Goal: Task Accomplishment & Management: Complete application form

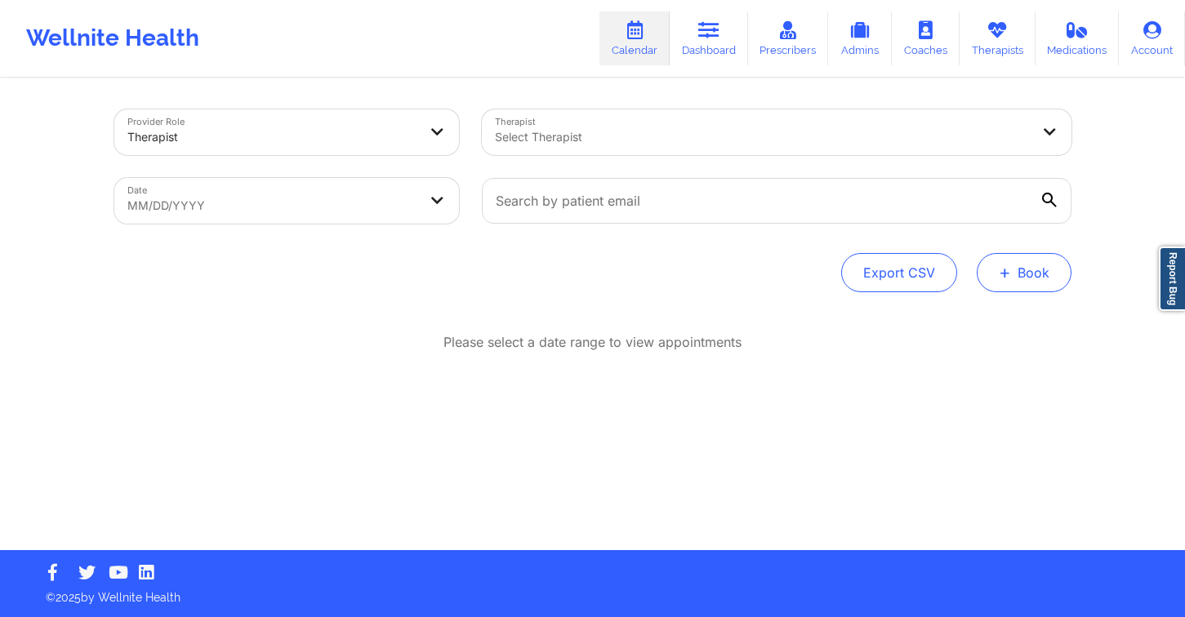
click at [1018, 271] on button "+ Book" at bounding box center [1024, 272] width 95 height 39
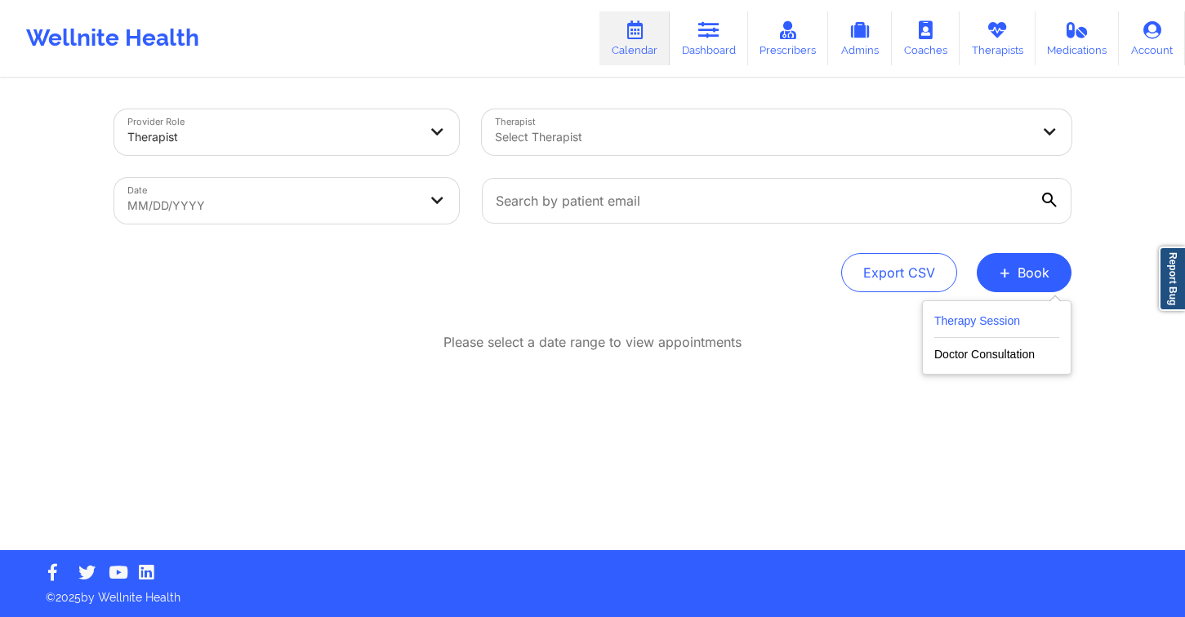
click at [973, 316] on button "Therapy Session" at bounding box center [996, 324] width 125 height 27
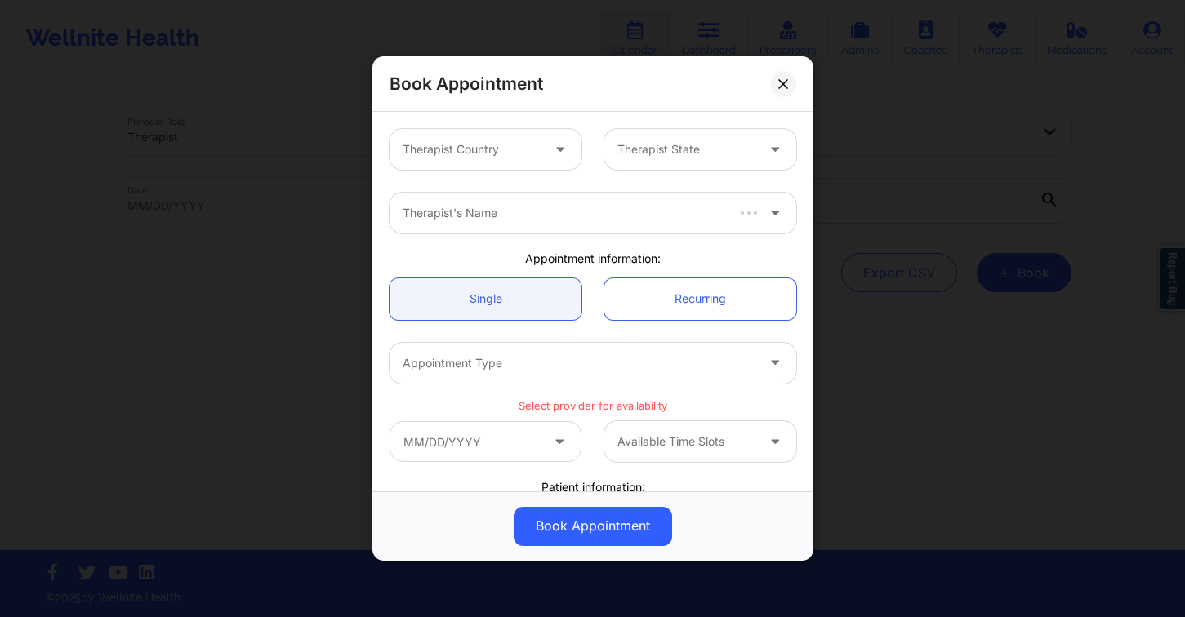
click at [505, 149] on div at bounding box center [472, 150] width 138 height 20
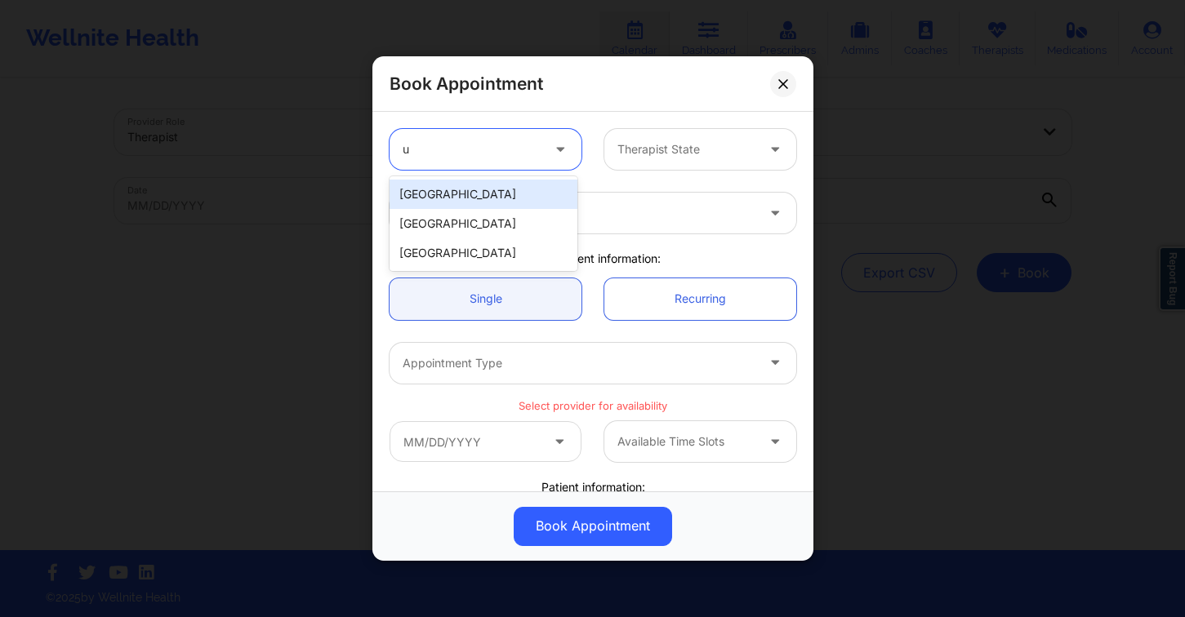
type input "un"
click at [509, 189] on div "[GEOGRAPHIC_DATA]" at bounding box center [483, 194] width 188 height 29
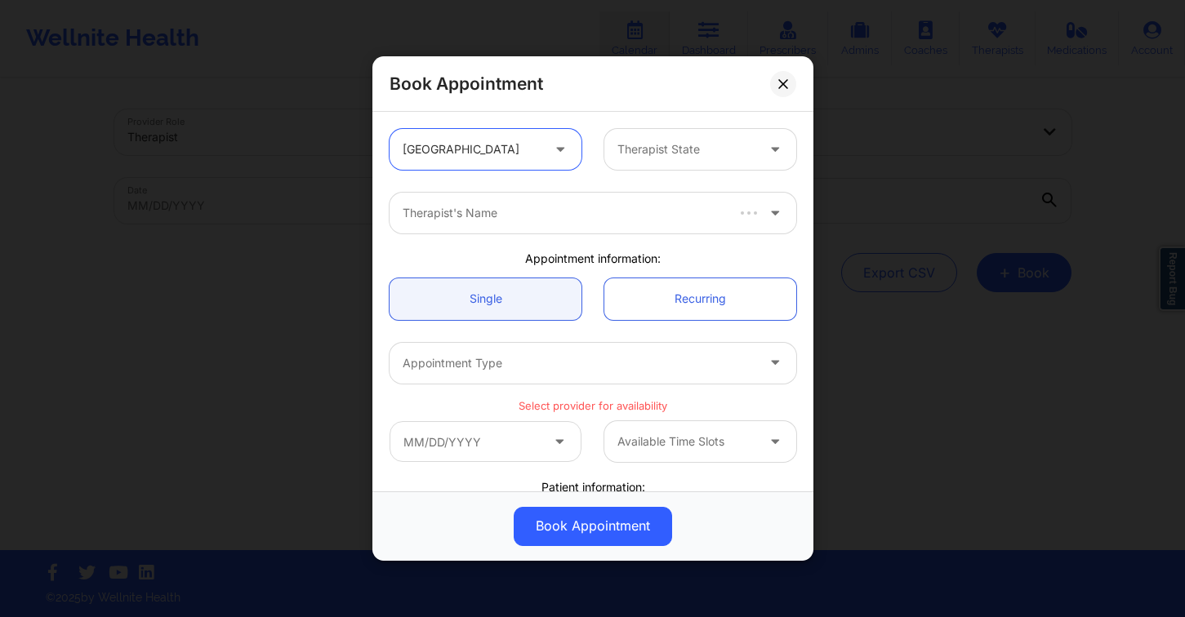
click at [659, 161] on div "Therapist State" at bounding box center [680, 149] width 153 height 41
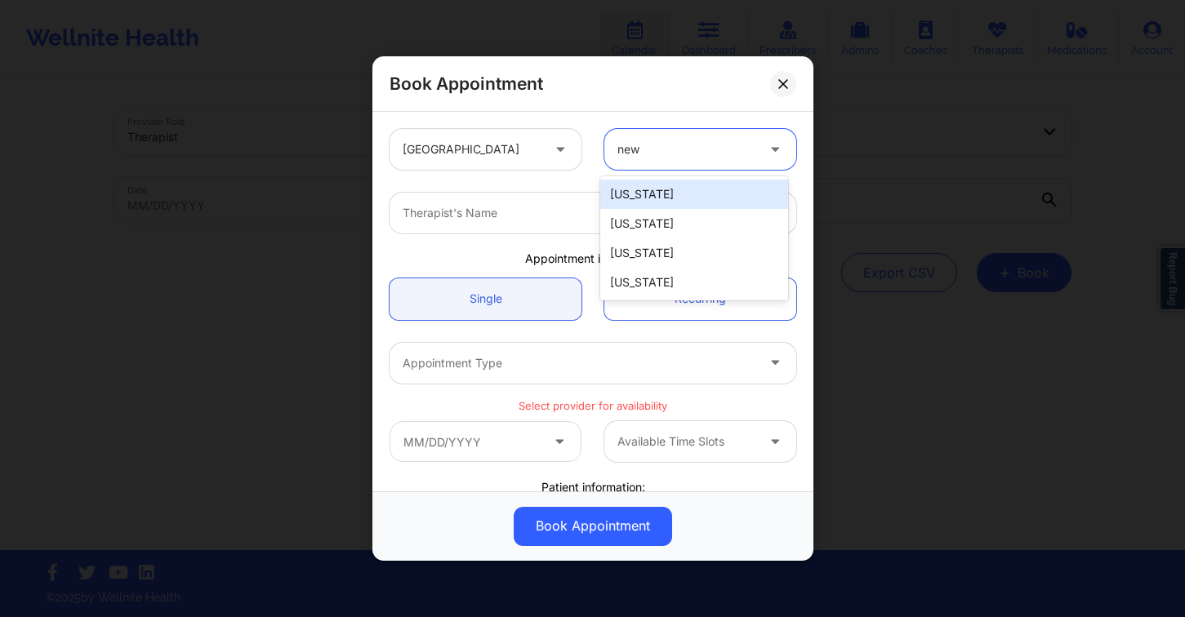
type input "new y"
click at [687, 195] on div "[US_STATE]" at bounding box center [694, 194] width 188 height 29
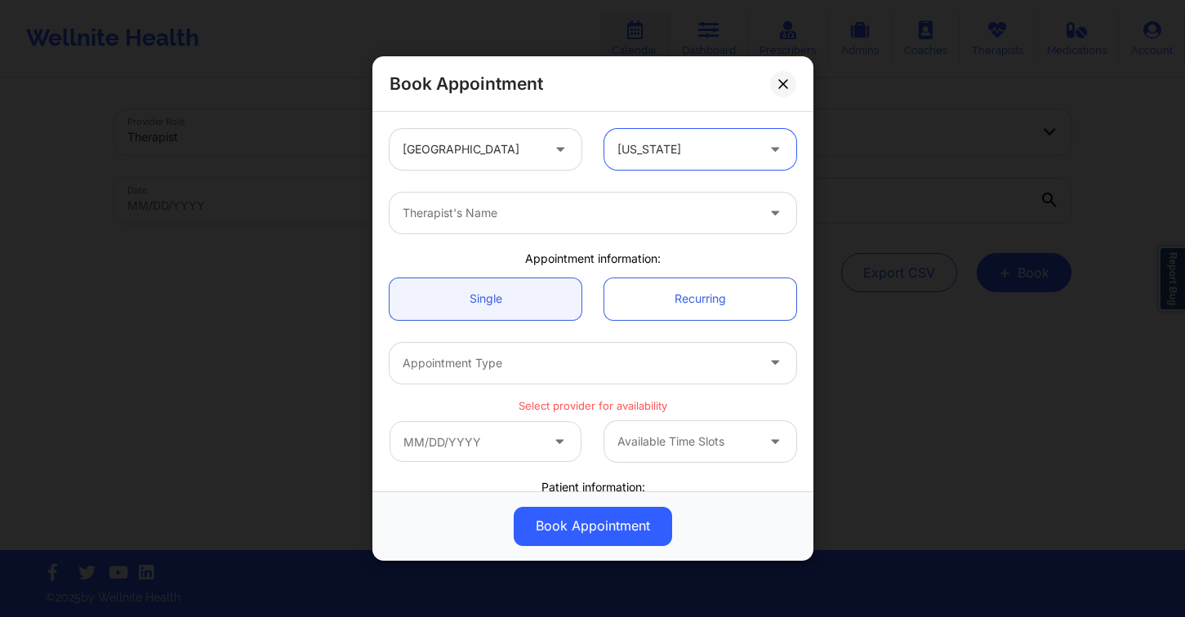
click at [487, 205] on div at bounding box center [579, 213] width 353 height 20
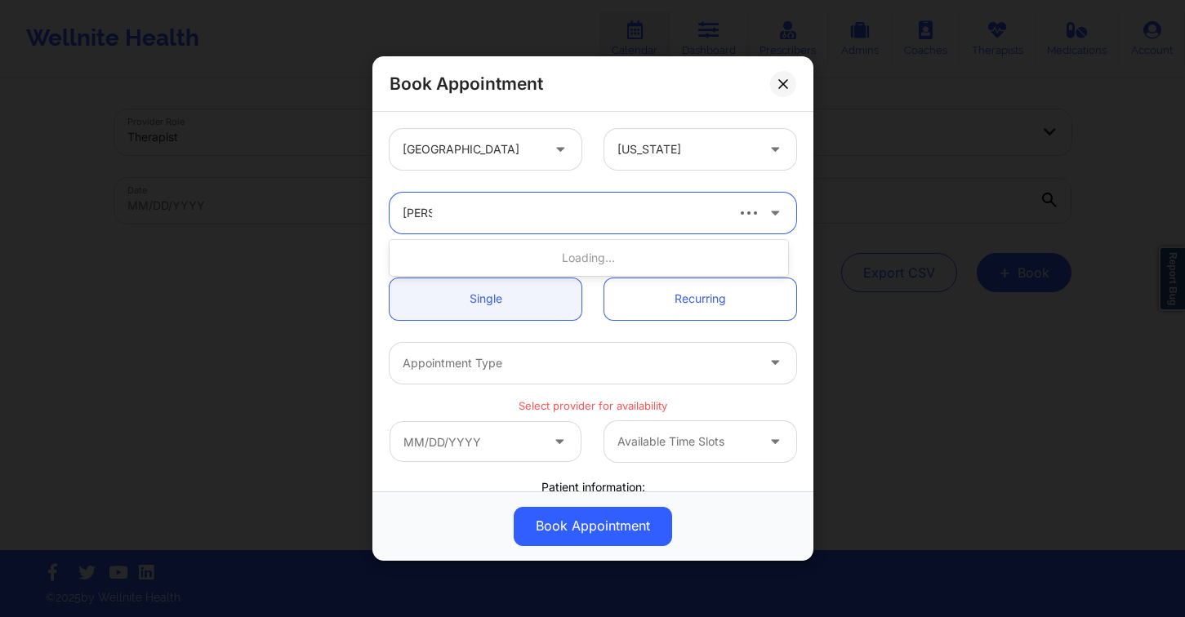
type input "hanyu"
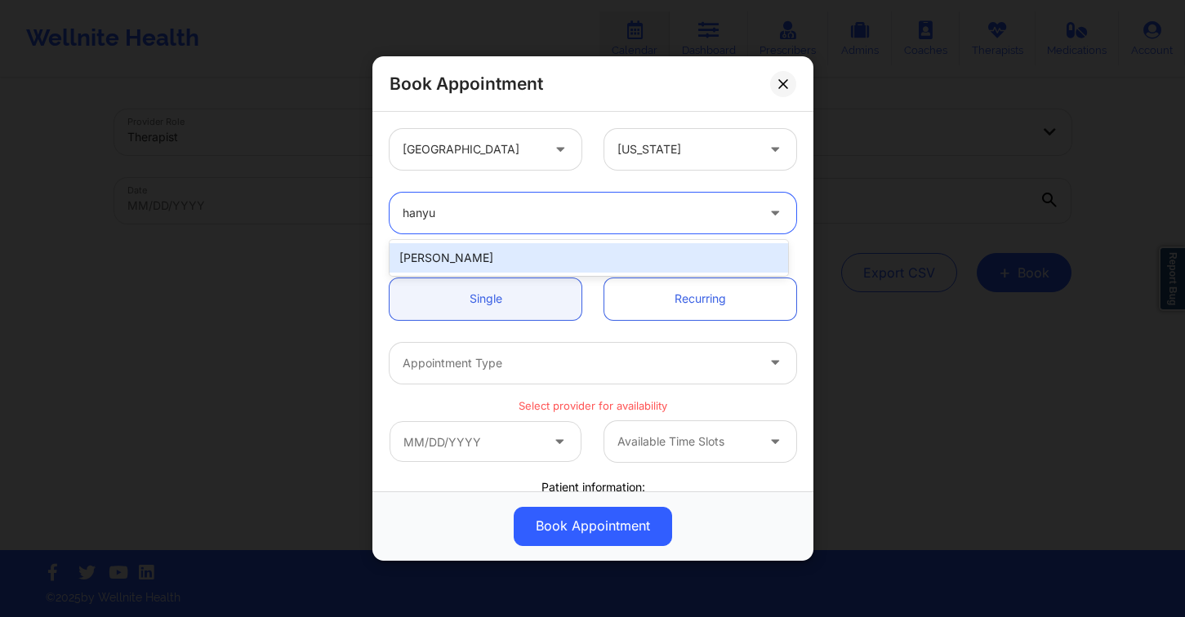
click at [496, 253] on div "[PERSON_NAME]" at bounding box center [588, 257] width 398 height 29
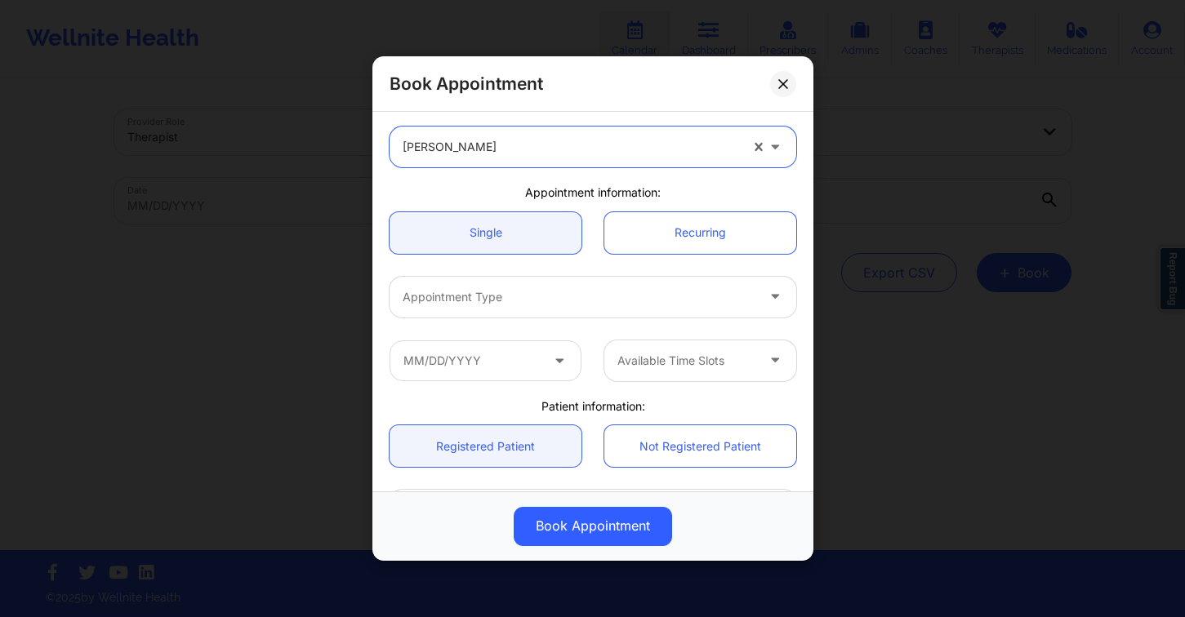
scroll to position [314, 0]
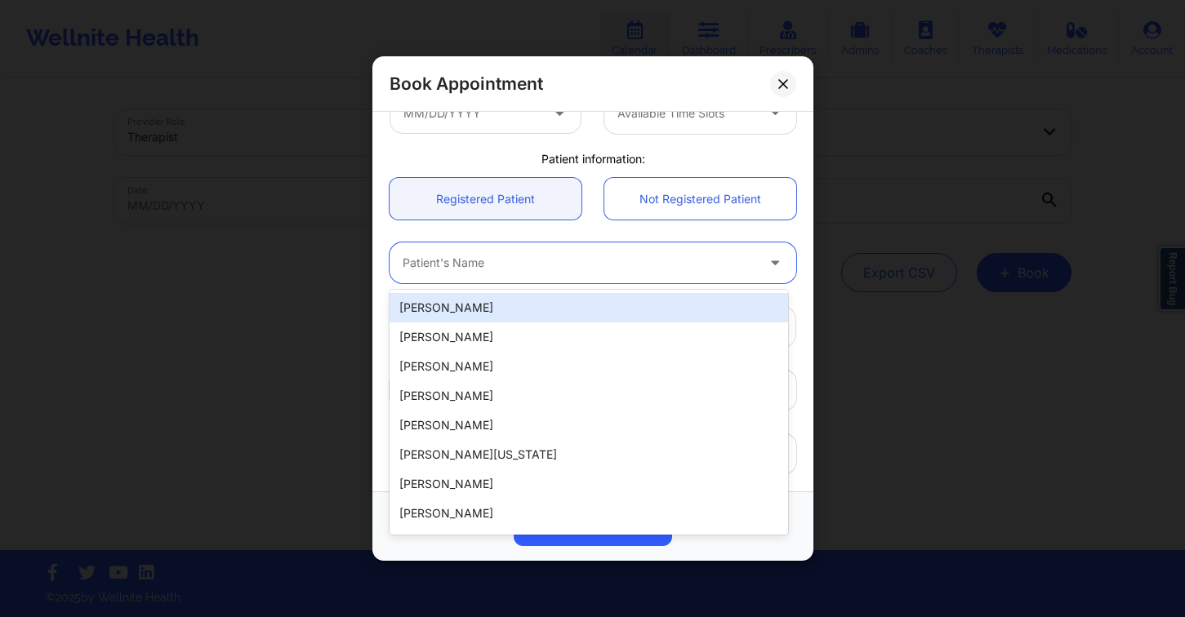
click at [552, 265] on div at bounding box center [579, 263] width 353 height 20
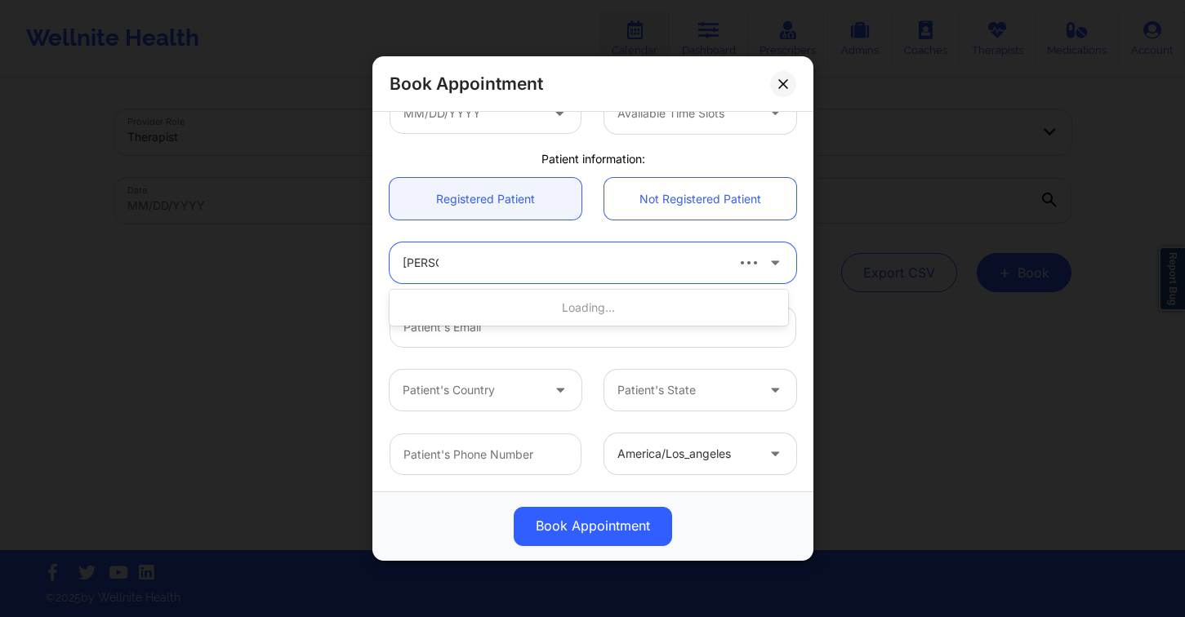
type input "[PERSON_NAME]"
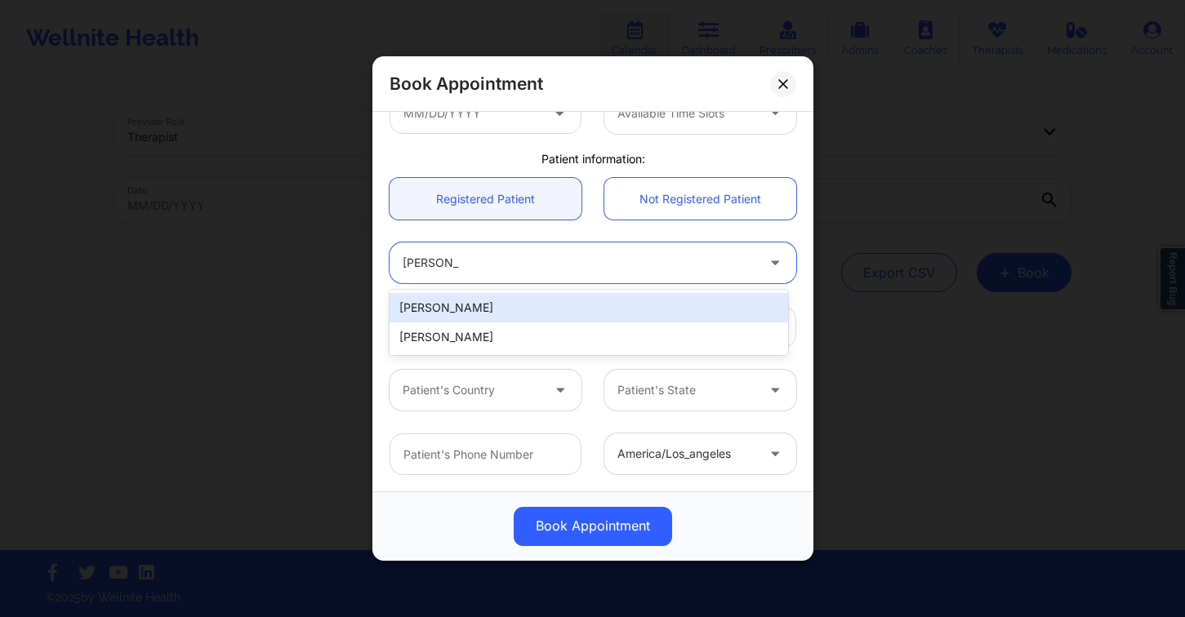
click at [588, 309] on div "[PERSON_NAME]" at bounding box center [588, 307] width 398 height 29
type input "[EMAIL_ADDRESS][DOMAIN_NAME]"
type input "[PHONE_NUMBER]"
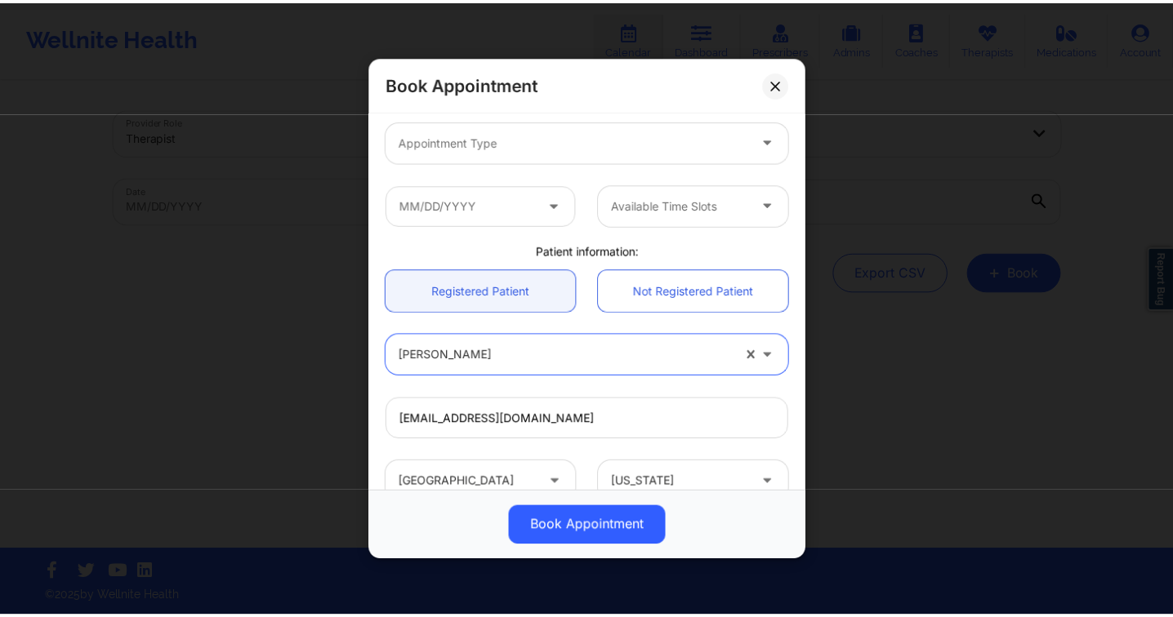
scroll to position [218, 0]
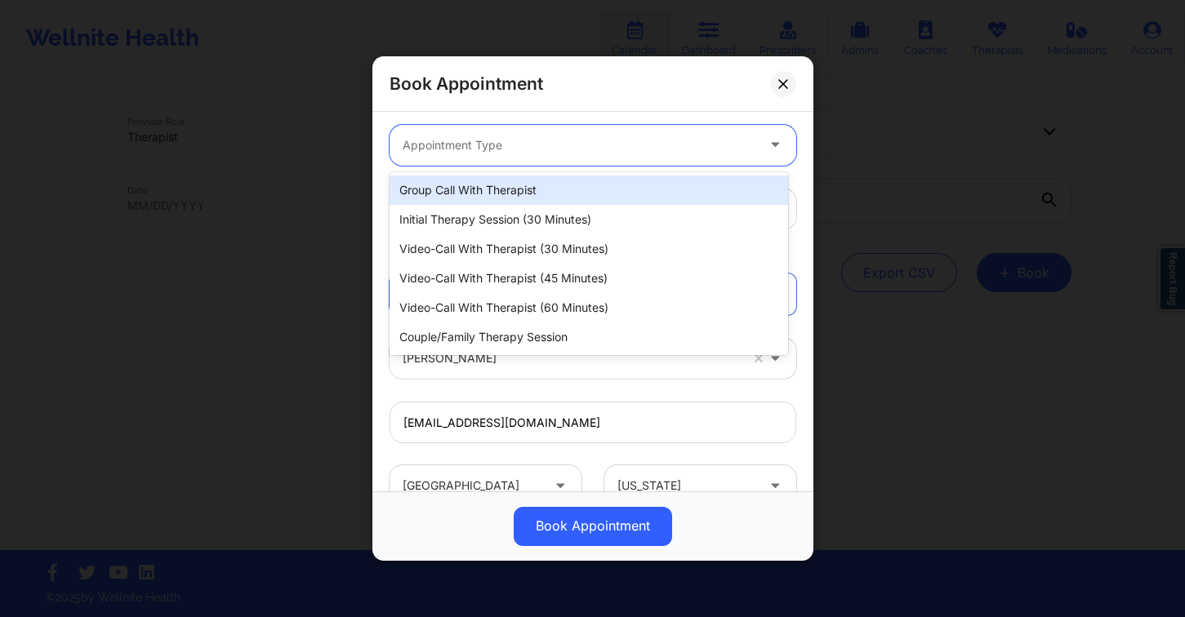
click at [503, 144] on div at bounding box center [579, 146] width 353 height 20
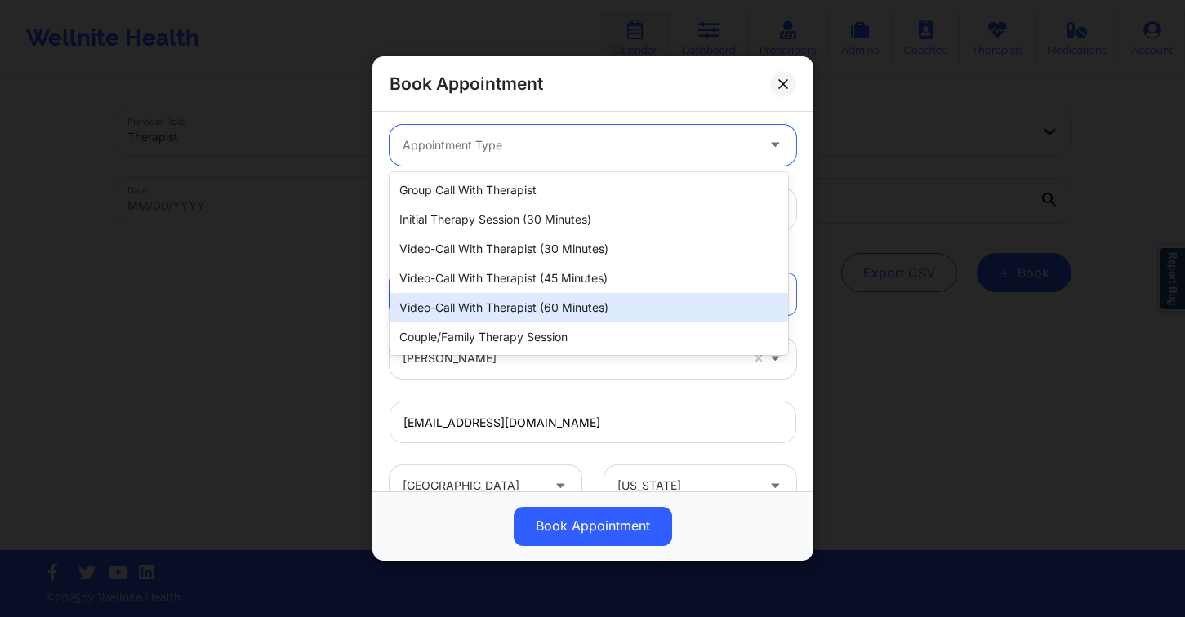
drag, startPoint x: 536, startPoint y: 305, endPoint x: 521, endPoint y: 296, distance: 17.9
click at [536, 305] on div "Video-Call with Therapist (60 minutes)" at bounding box center [588, 307] width 398 height 29
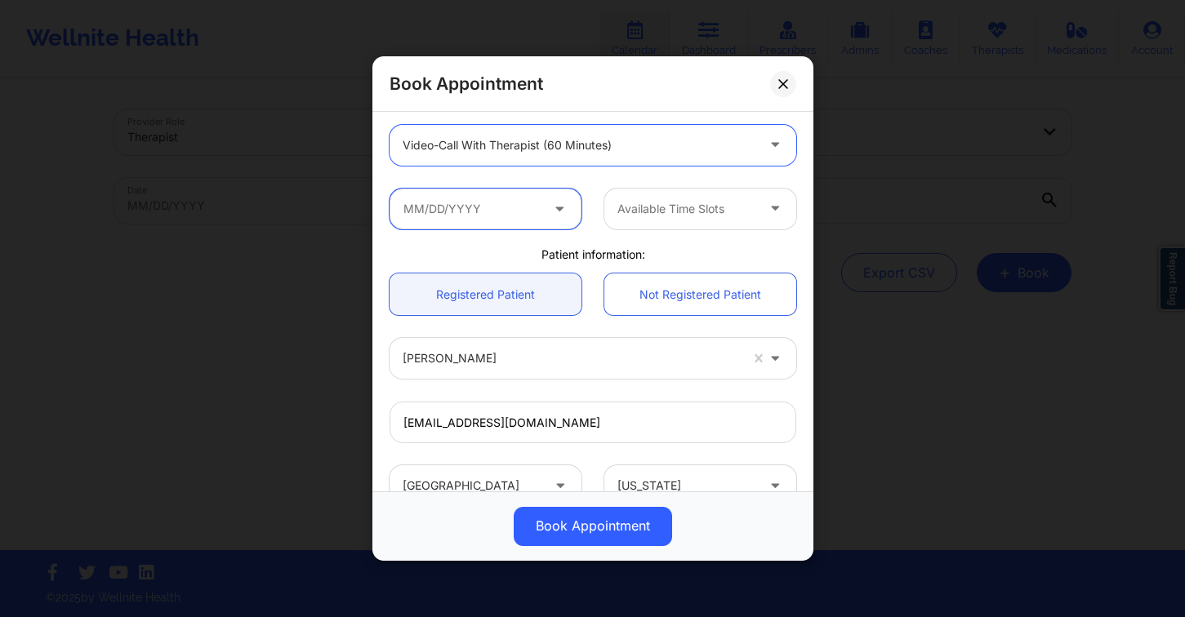
click at [496, 197] on input "text" at bounding box center [485, 209] width 192 height 41
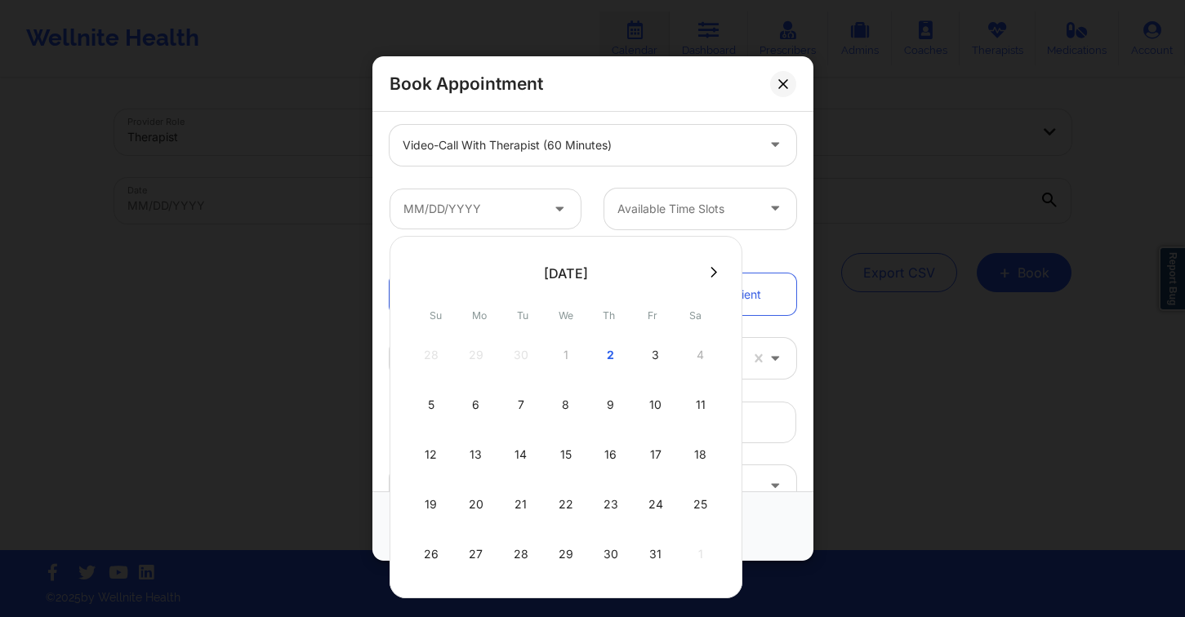
click at [697, 354] on div "28 29 30 1 2 3 4" at bounding box center [566, 355] width 310 height 46
click at [591, 145] on div at bounding box center [579, 146] width 353 height 20
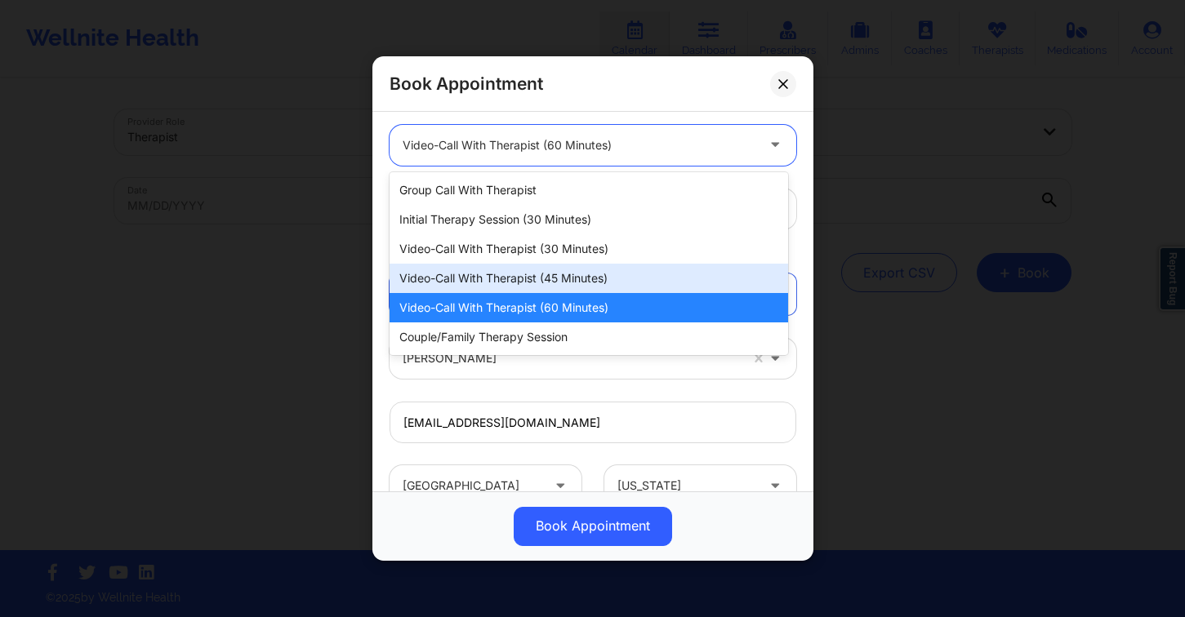
click at [580, 271] on div "Video-Call with Therapist (45 minutes)" at bounding box center [588, 278] width 398 height 29
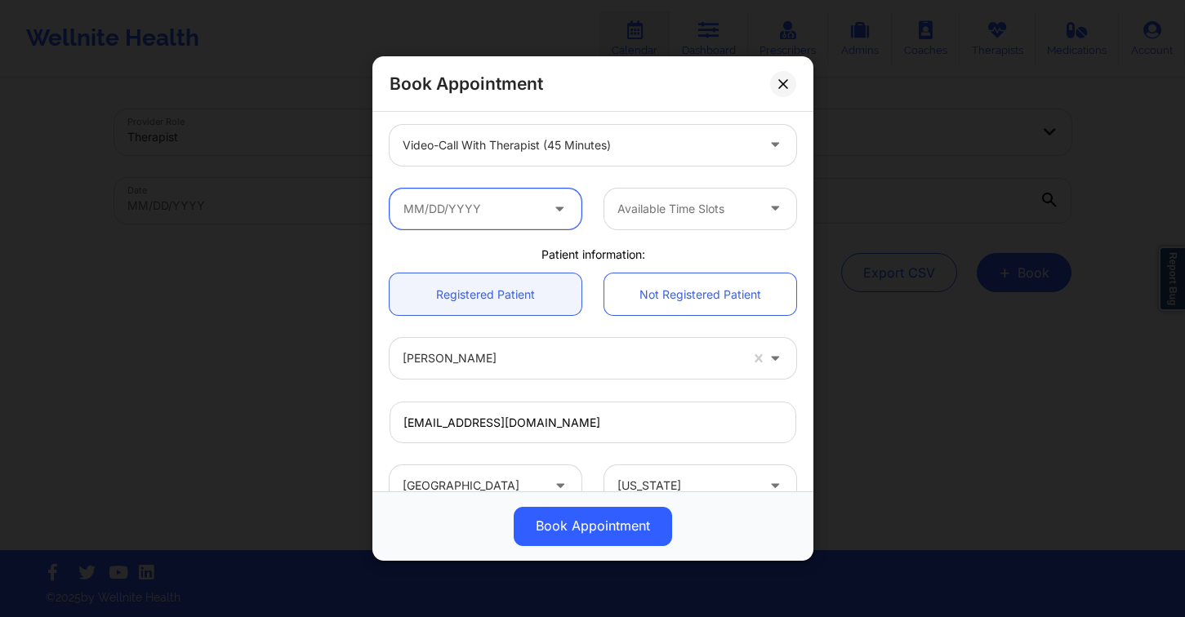
click at [471, 207] on input "text" at bounding box center [485, 209] width 192 height 41
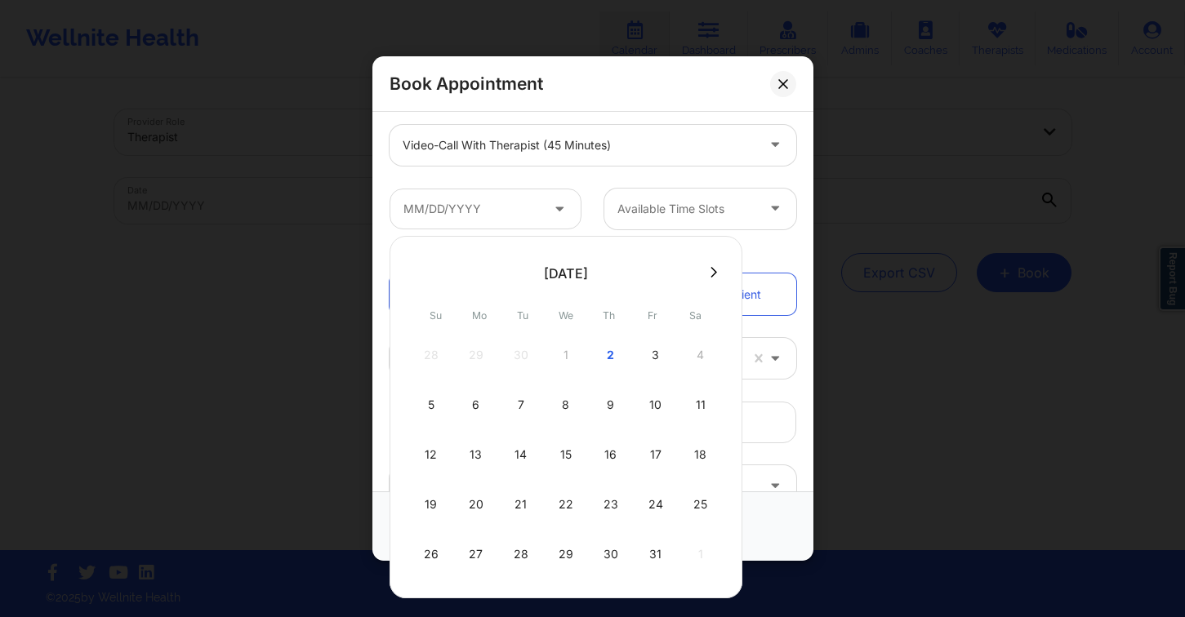
click at [702, 362] on div "28 29 30 1 2 3 4" at bounding box center [566, 355] width 310 height 46
click at [287, 270] on div "Book Appointment [GEOGRAPHIC_DATA] [US_STATE] [PERSON_NAME] Appointment informa…" at bounding box center [592, 308] width 1185 height 617
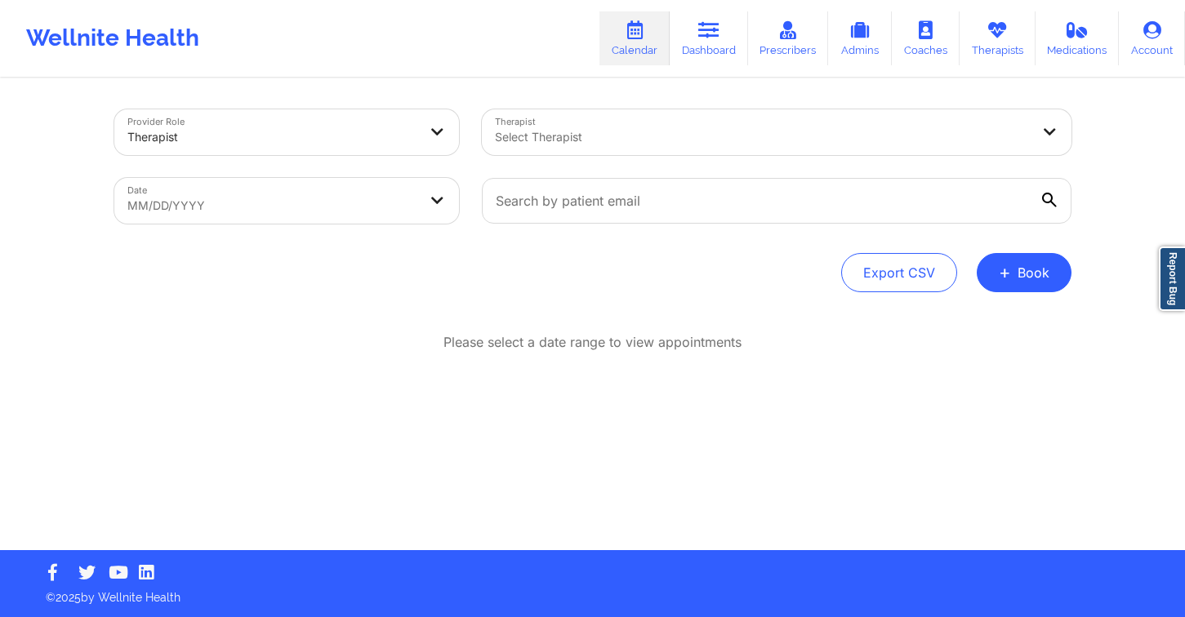
click at [320, 192] on body "Wellnite Health Calendar Dashboard Prescribers Admins Coaches Therapists Medica…" at bounding box center [592, 308] width 1185 height 617
select select "2025-8"
select select "2025-9"
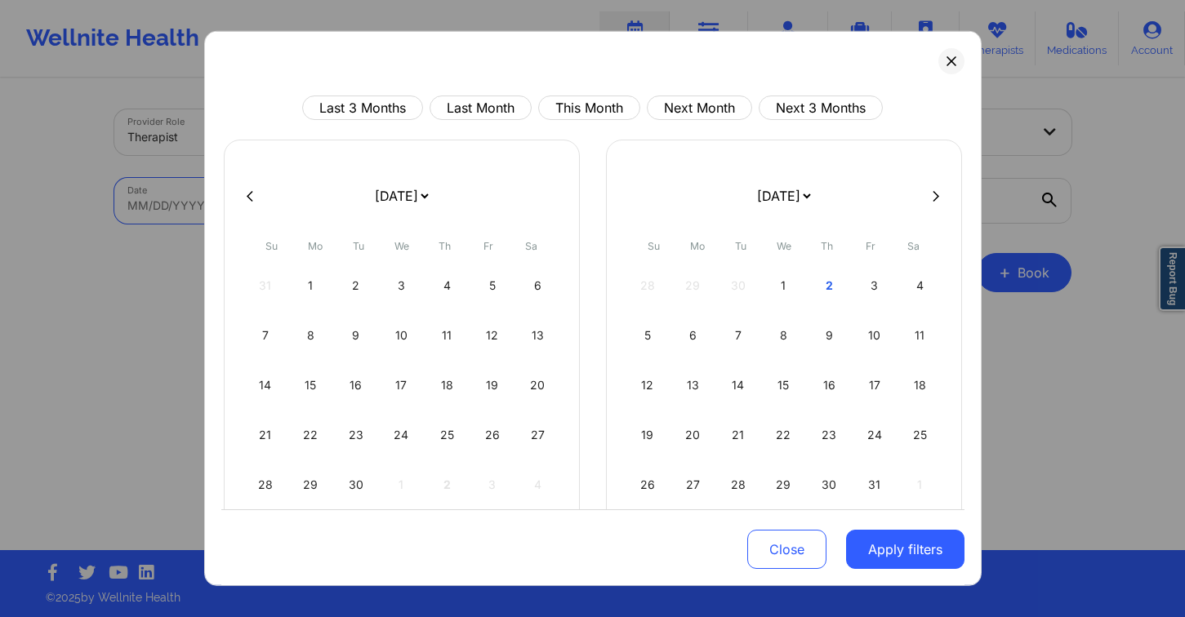
click at [908, 285] on div "4" at bounding box center [920, 286] width 42 height 46
select select "2025-9"
select select "2025-10"
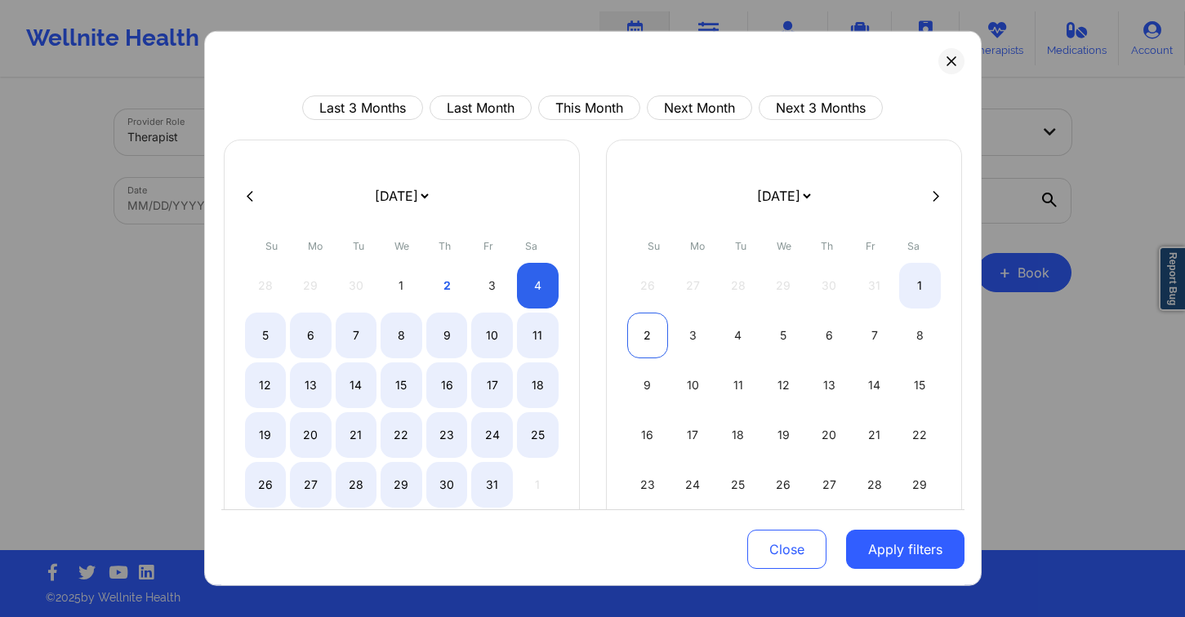
click at [651, 329] on div "2" at bounding box center [648, 336] width 42 height 46
select select "2025-9"
select select "2025-10"
click at [284, 345] on div "5 6 7 8 9 10 11" at bounding box center [402, 336] width 314 height 46
click at [277, 337] on div "5" at bounding box center [266, 336] width 42 height 46
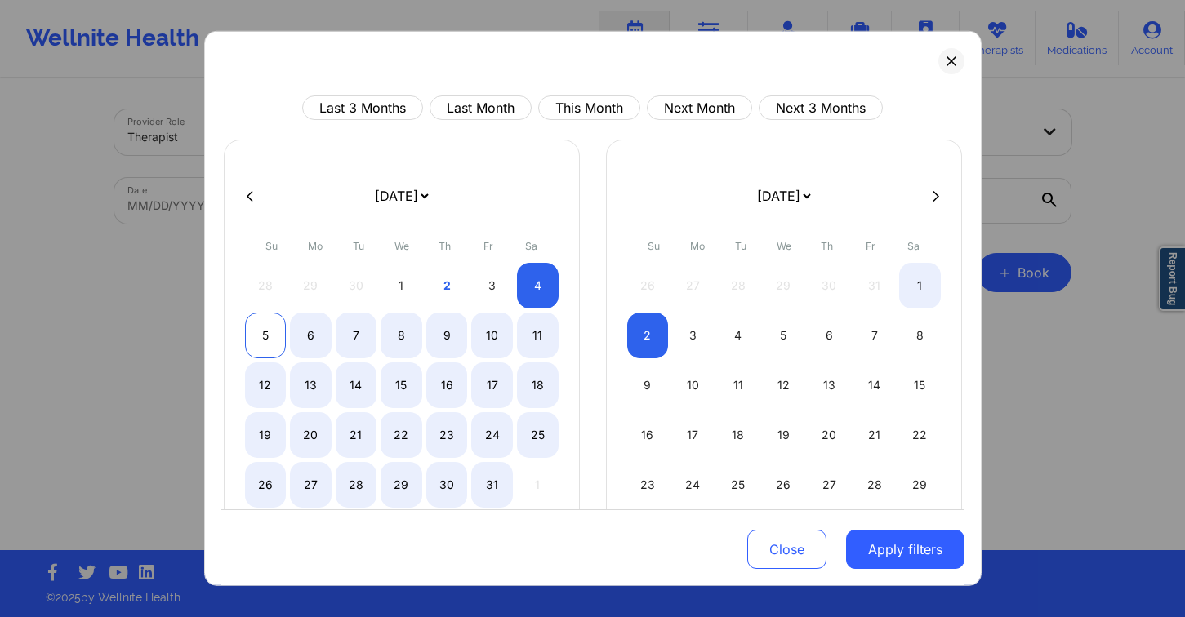
select select "2025-9"
select select "2025-10"
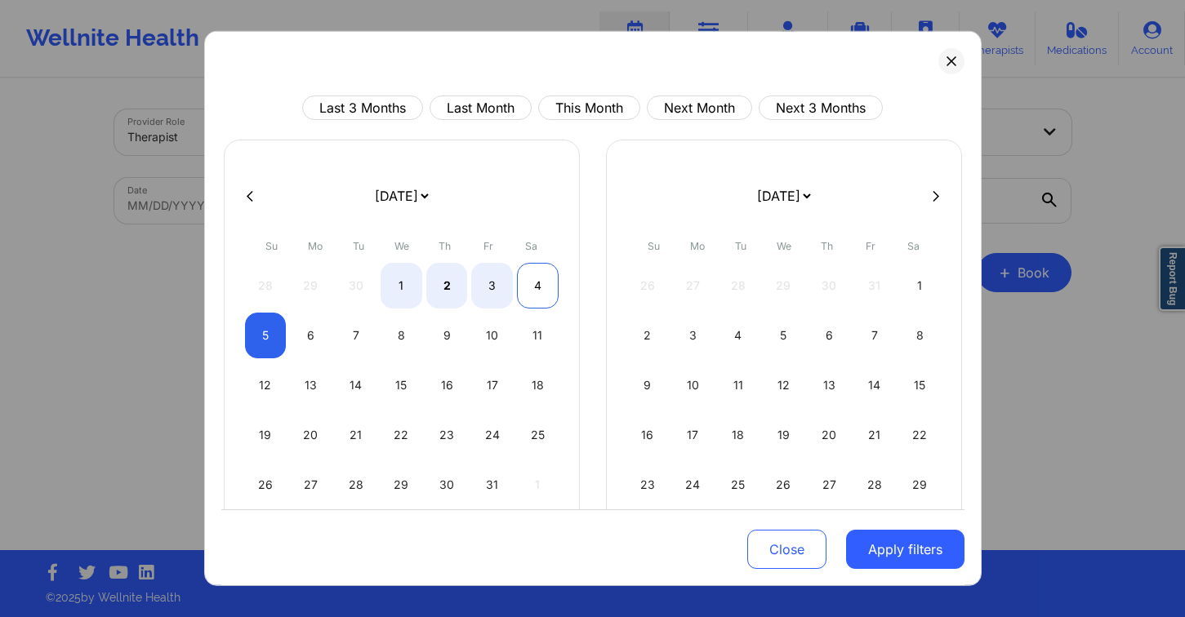
select select "2025-9"
select select "2025-10"
click at [525, 284] on div "4" at bounding box center [538, 286] width 42 height 46
select select "2025-9"
select select "2025-10"
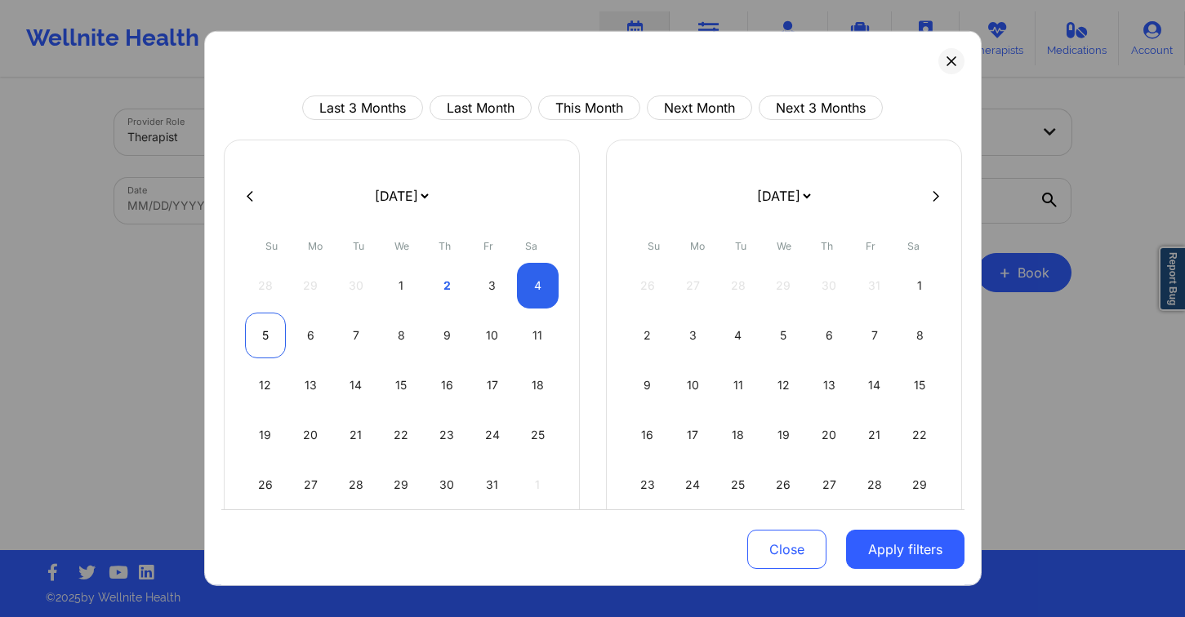
drag, startPoint x: 239, startPoint y: 340, endPoint x: 251, endPoint y: 339, distance: 11.5
click at [243, 339] on div "[DATE] [DATE] [DATE] [DATE] [DATE] [DATE] [DATE] [DATE] [DATE] [DATE] [DATE] [D…" at bounding box center [402, 366] width 356 height 452
select select "2025-9"
select select "2025-10"
click at [267, 340] on div "5" at bounding box center [266, 336] width 42 height 46
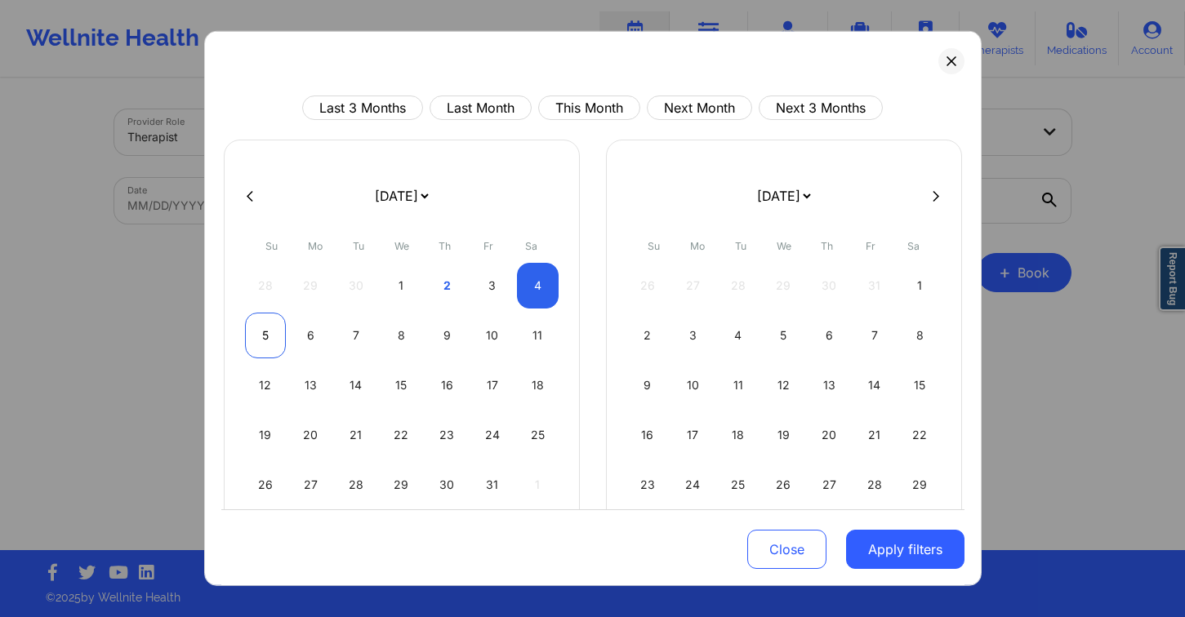
select select "2025-9"
select select "2025-10"
click at [941, 550] on button "Apply filters" at bounding box center [905, 549] width 118 height 39
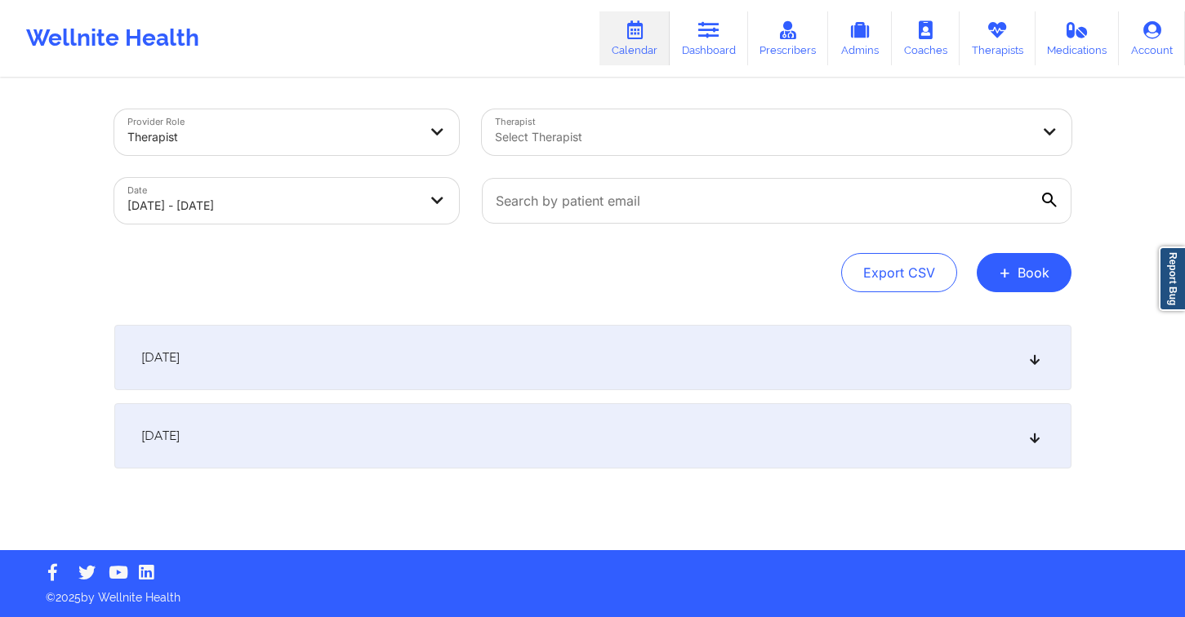
click at [671, 148] on div "Select Therapist" at bounding box center [757, 132] width 550 height 46
type input "hanyuan"
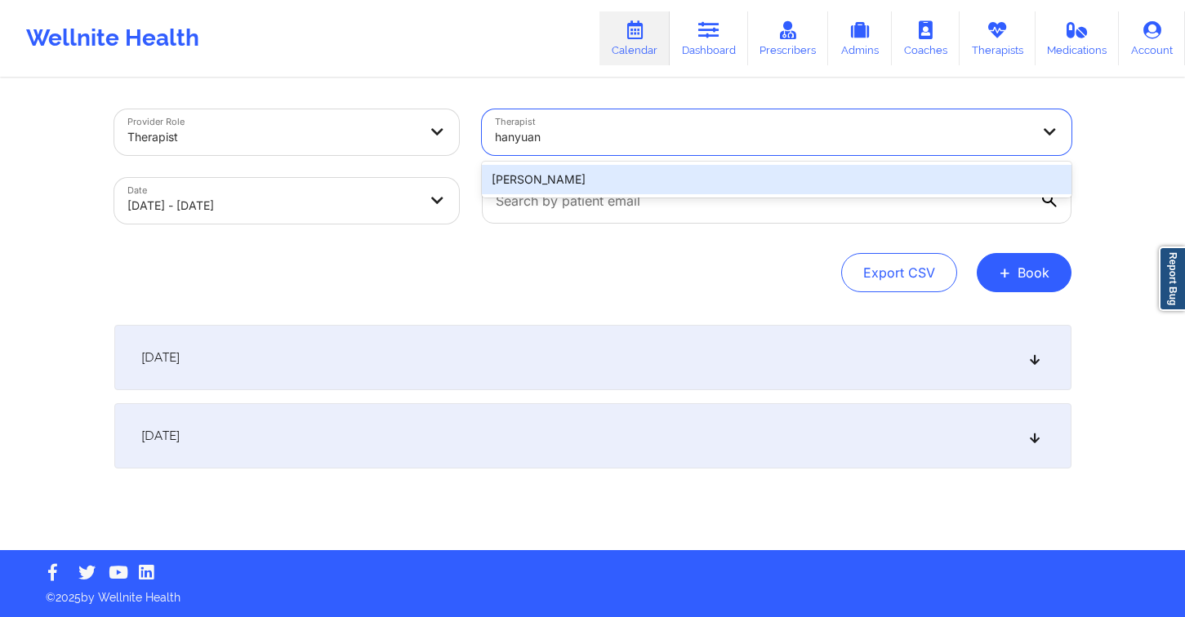
drag, startPoint x: 639, startPoint y: 184, endPoint x: 597, endPoint y: 212, distance: 51.2
click at [639, 184] on div "[PERSON_NAME]" at bounding box center [777, 179] width 590 height 29
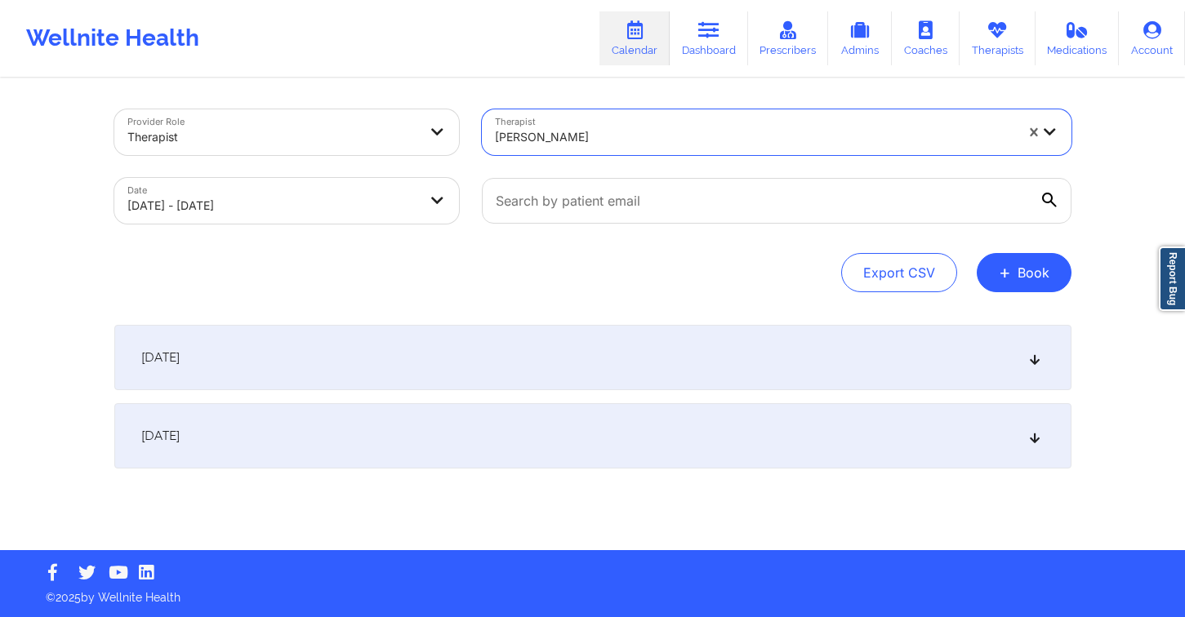
click at [444, 339] on div "[DATE]" at bounding box center [592, 357] width 957 height 65
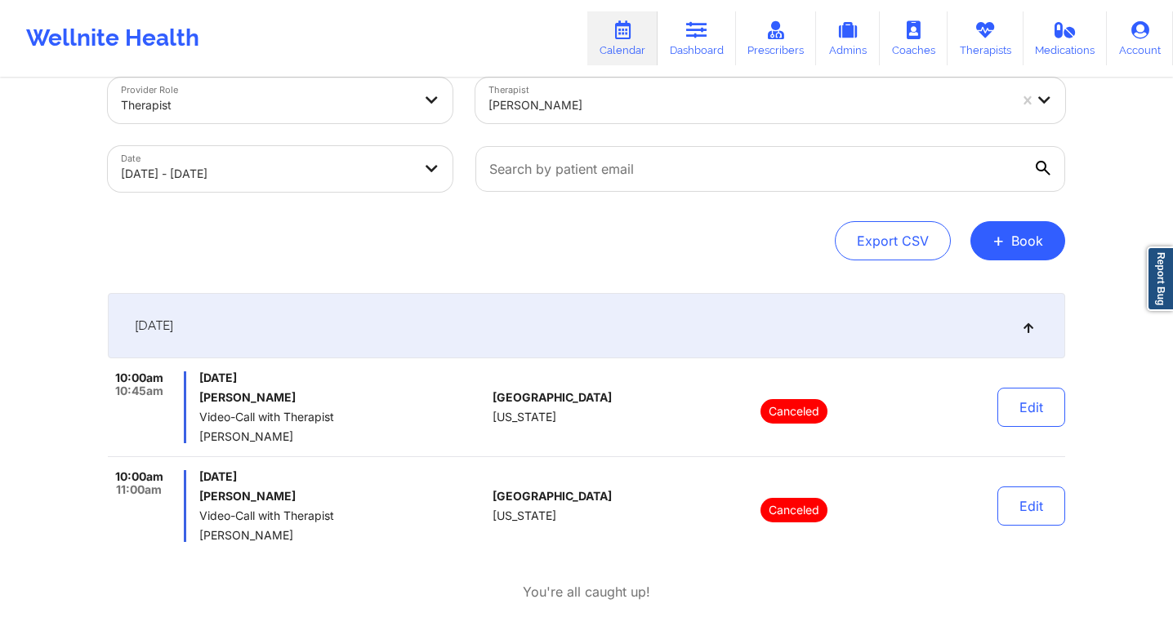
scroll to position [0, 0]
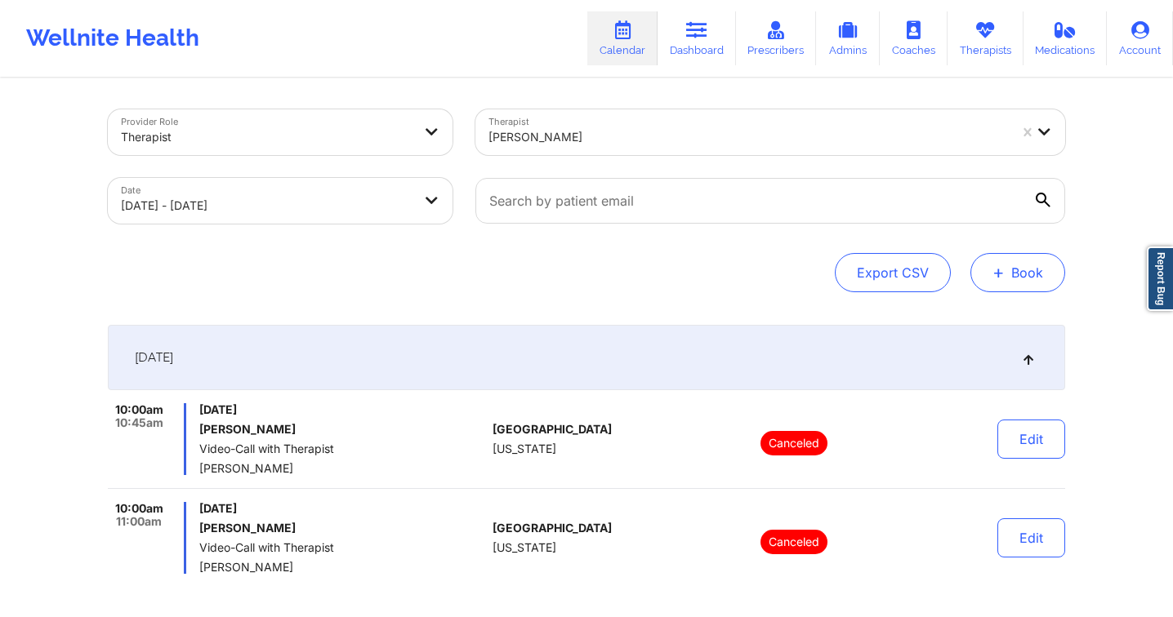
click at [997, 285] on button "+ Book" at bounding box center [1017, 272] width 95 height 39
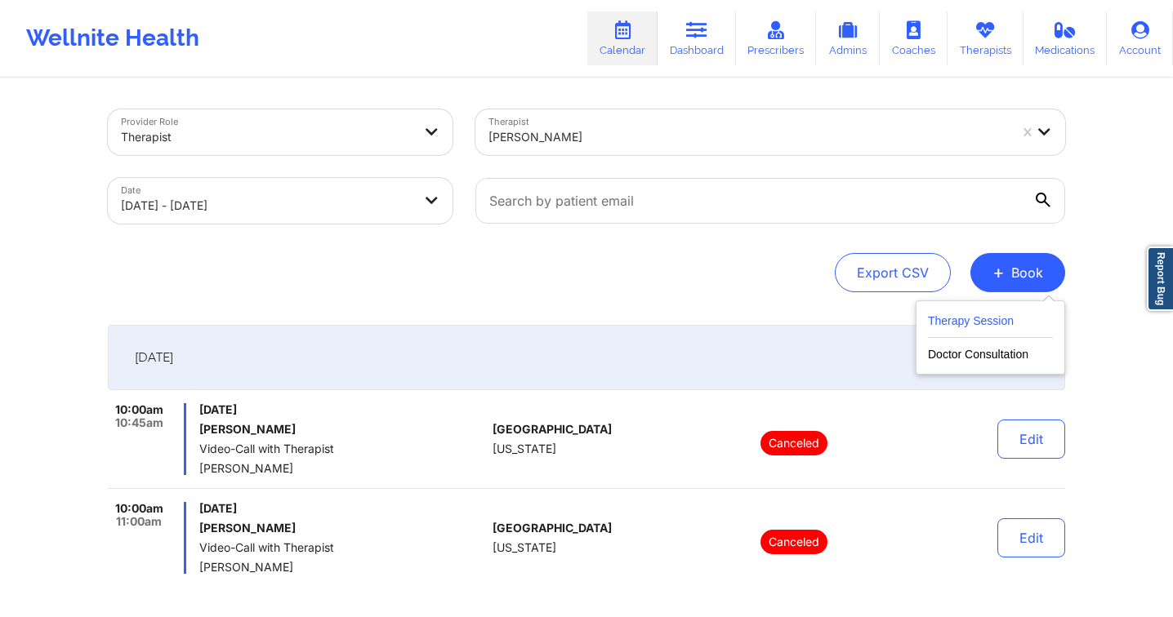
click at [950, 325] on button "Therapy Session" at bounding box center [990, 324] width 125 height 27
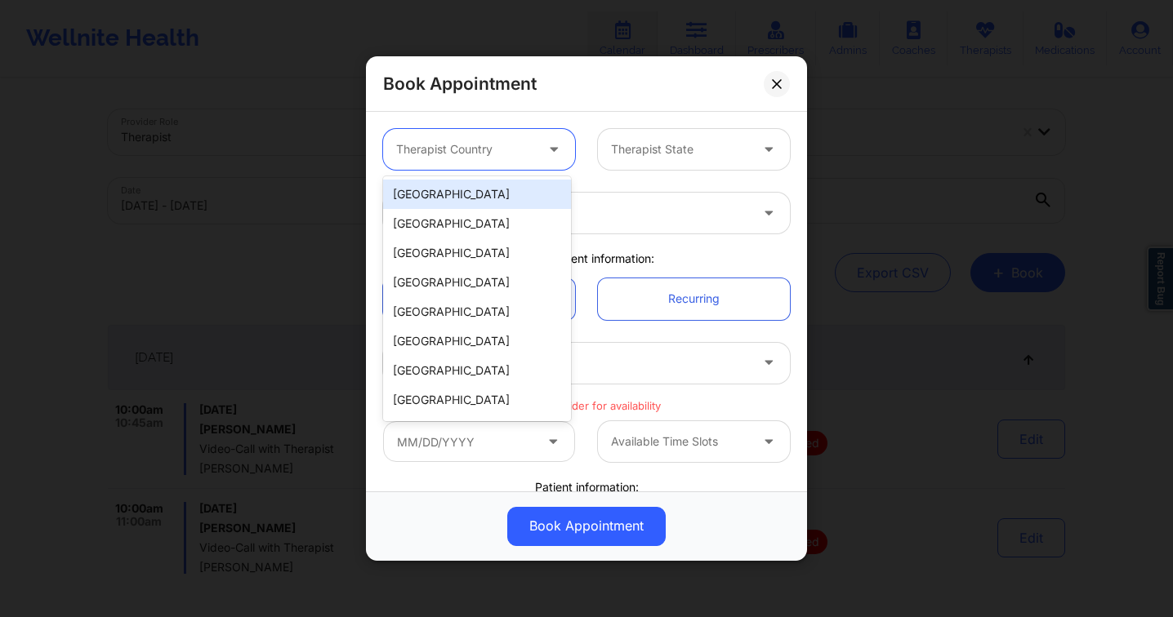
click at [473, 152] on div at bounding box center [465, 150] width 138 height 20
drag, startPoint x: 464, startPoint y: 191, endPoint x: 638, endPoint y: 166, distance: 175.8
click at [464, 191] on div "[GEOGRAPHIC_DATA]" at bounding box center [477, 194] width 188 height 29
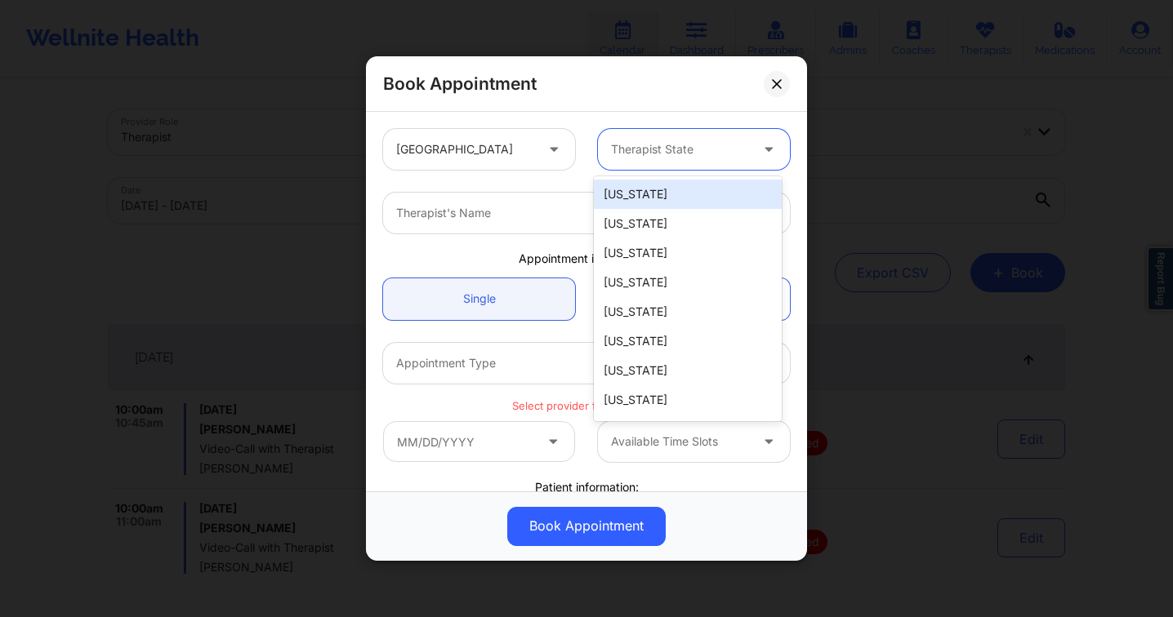
click at [664, 153] on div at bounding box center [680, 150] width 138 height 20
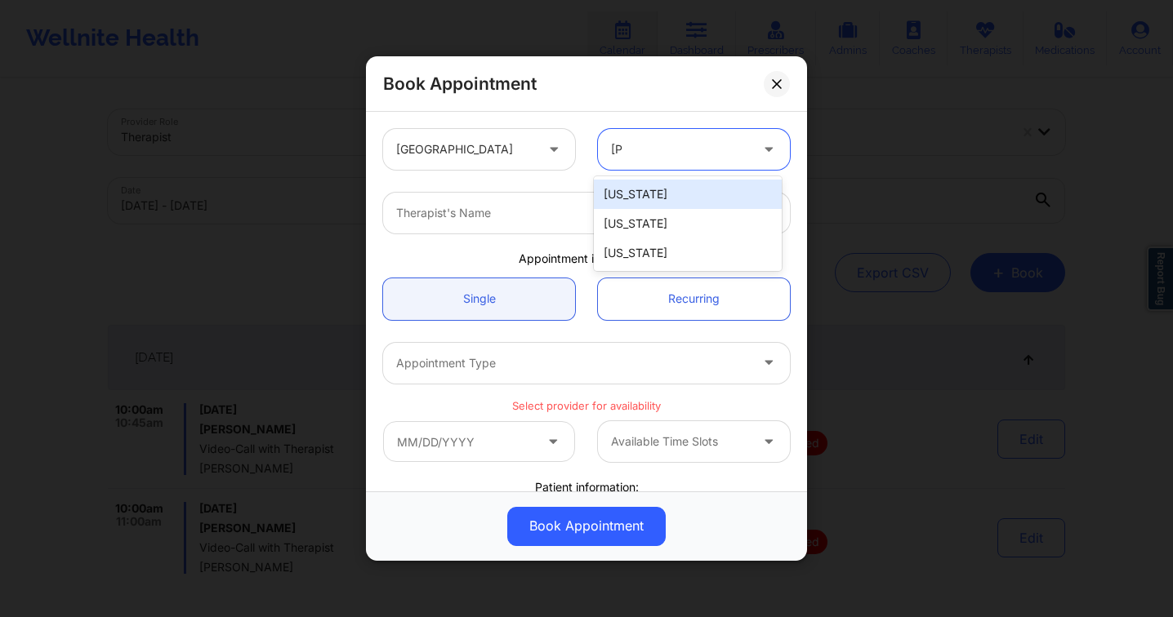
type input "loui"
click at [679, 185] on div "[US_STATE]" at bounding box center [688, 194] width 188 height 29
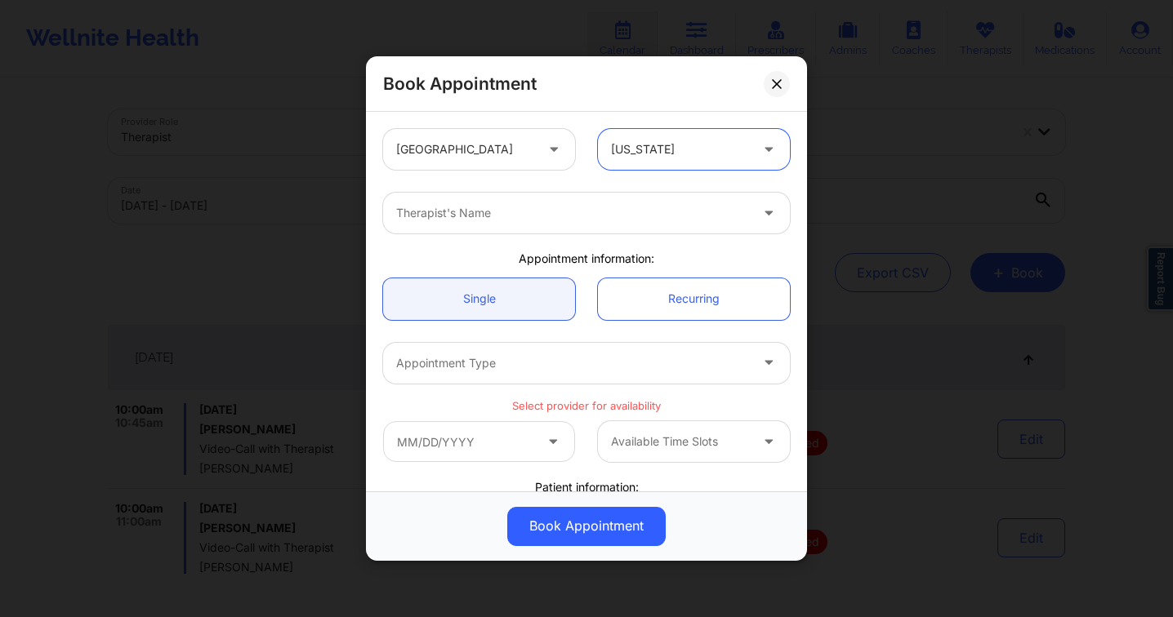
click at [608, 202] on div "Therapist's Name" at bounding box center [566, 213] width 367 height 41
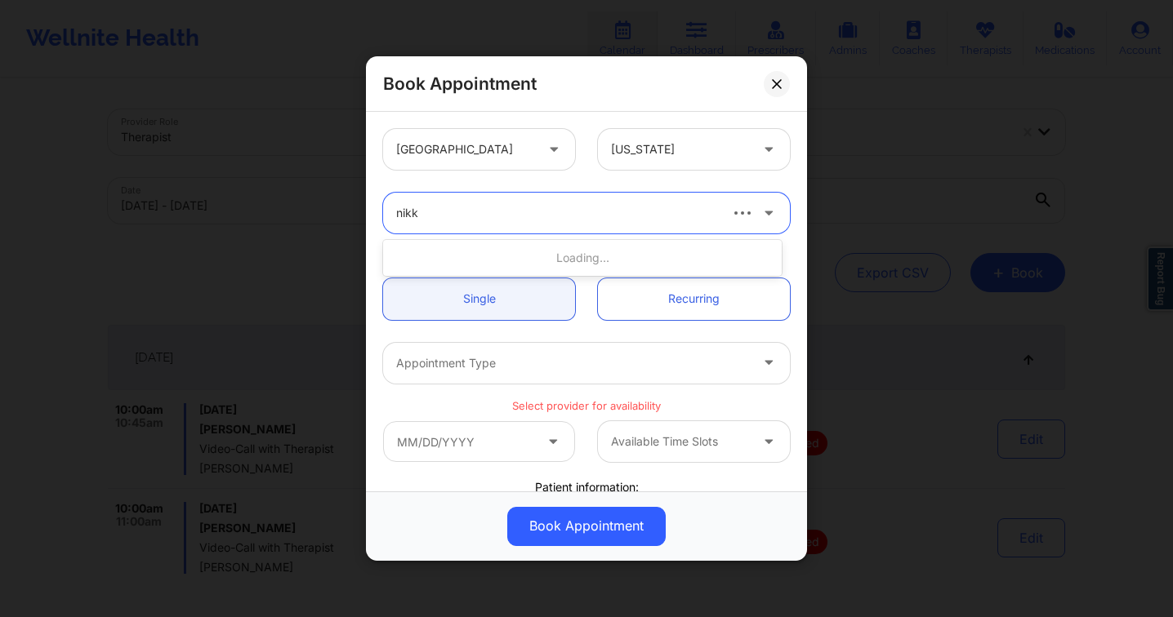
type input "nikky"
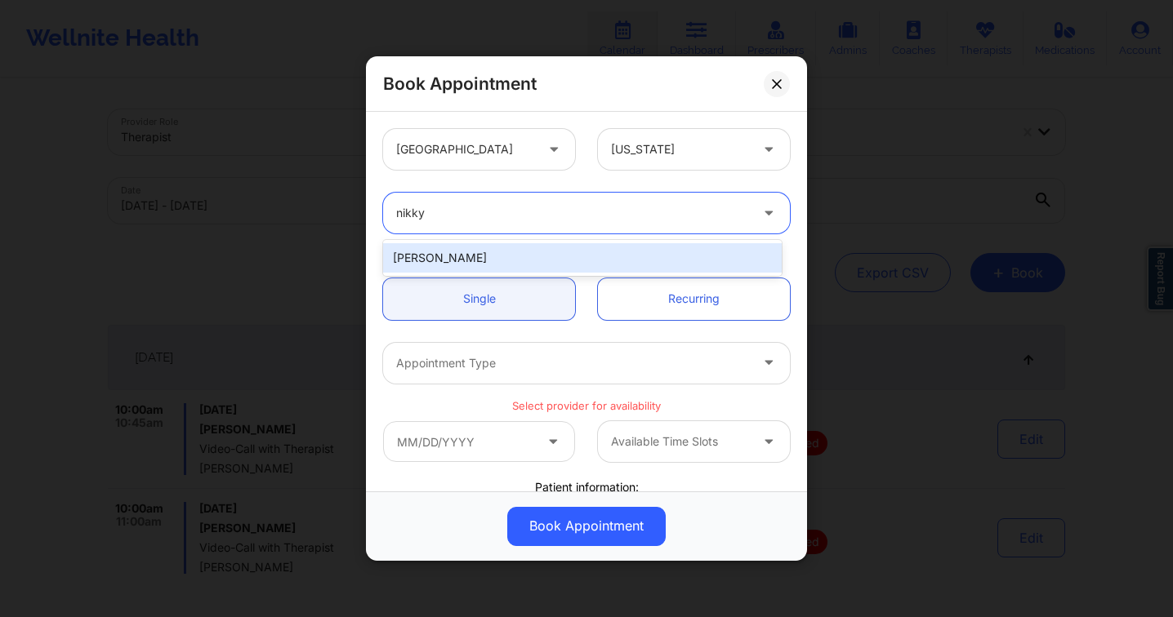
click at [550, 259] on div "[PERSON_NAME]" at bounding box center [582, 257] width 398 height 29
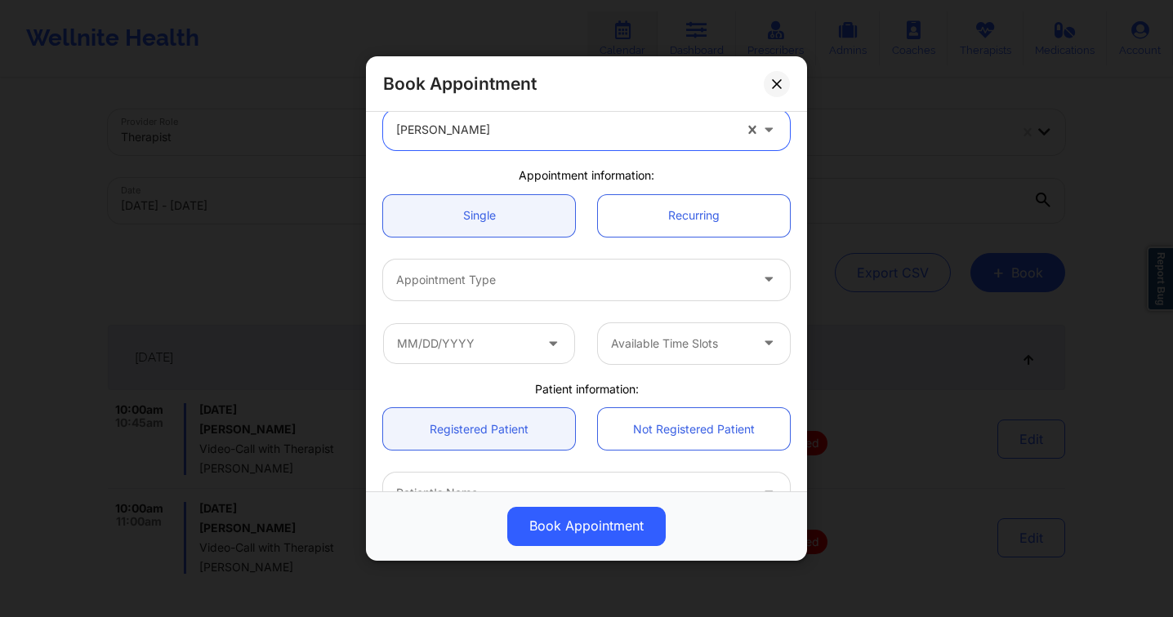
scroll to position [291, 0]
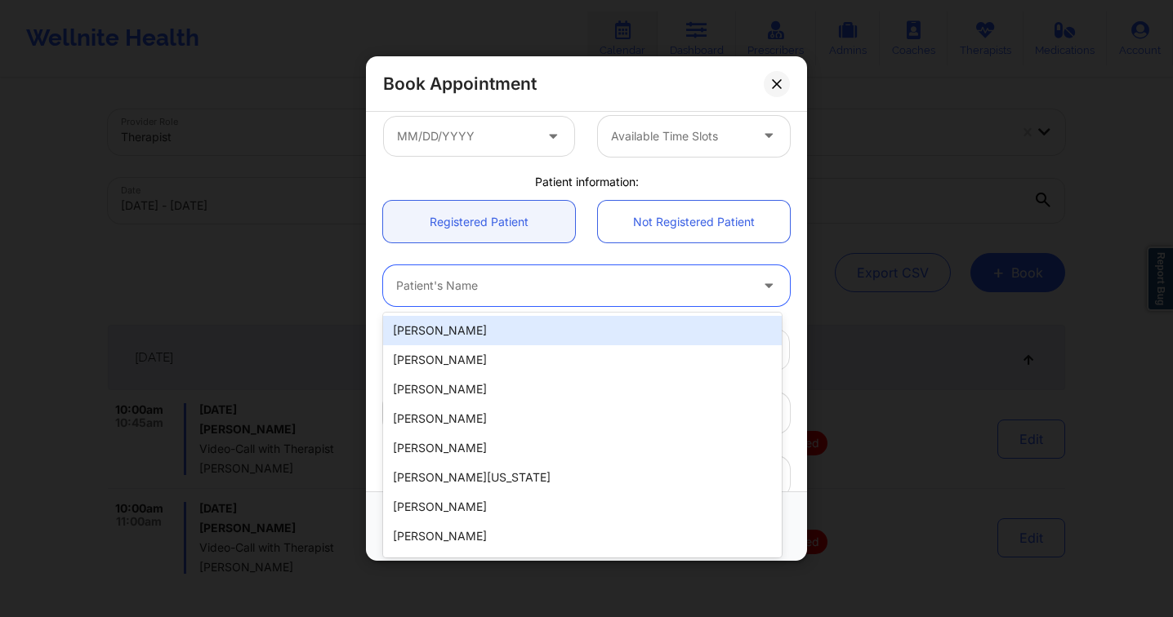
click at [484, 293] on div at bounding box center [572, 286] width 353 height 20
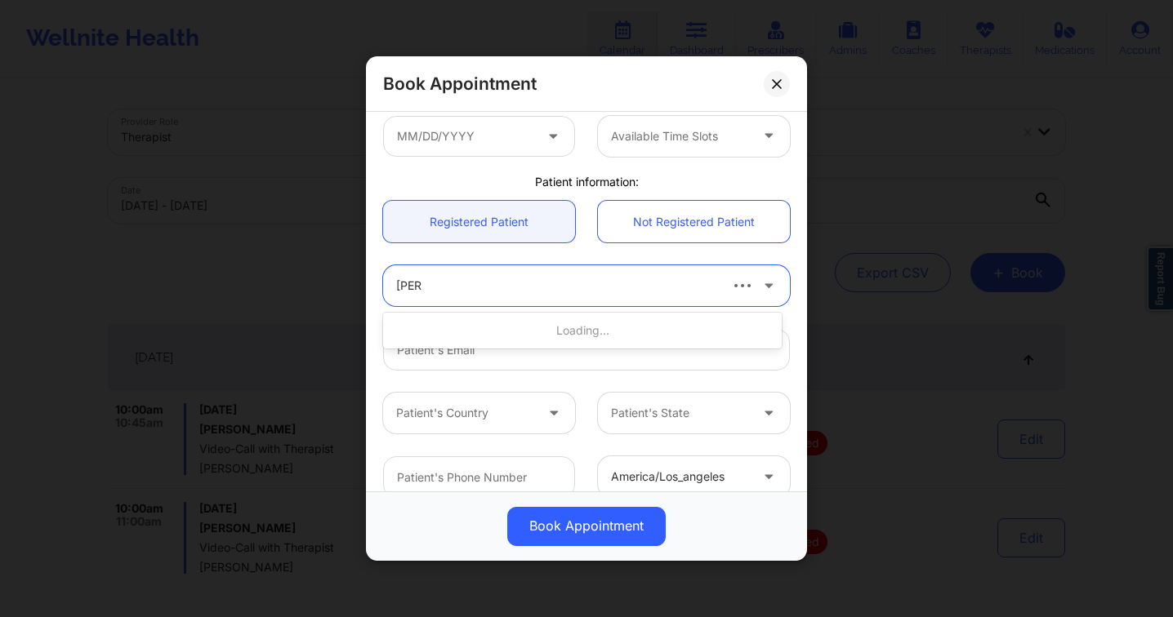
type input "[PERSON_NAME]"
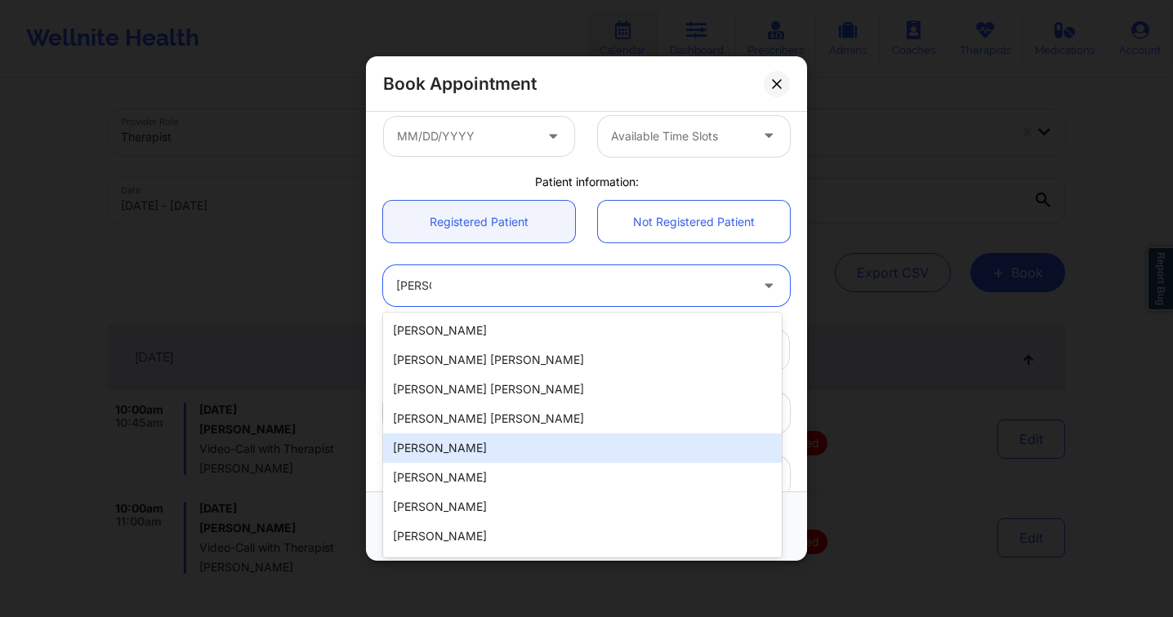
click at [503, 452] on div "[PERSON_NAME]" at bounding box center [582, 448] width 398 height 29
type input "[EMAIL_ADDRESS][DOMAIN_NAME]"
type input "[PHONE_NUMBER]"
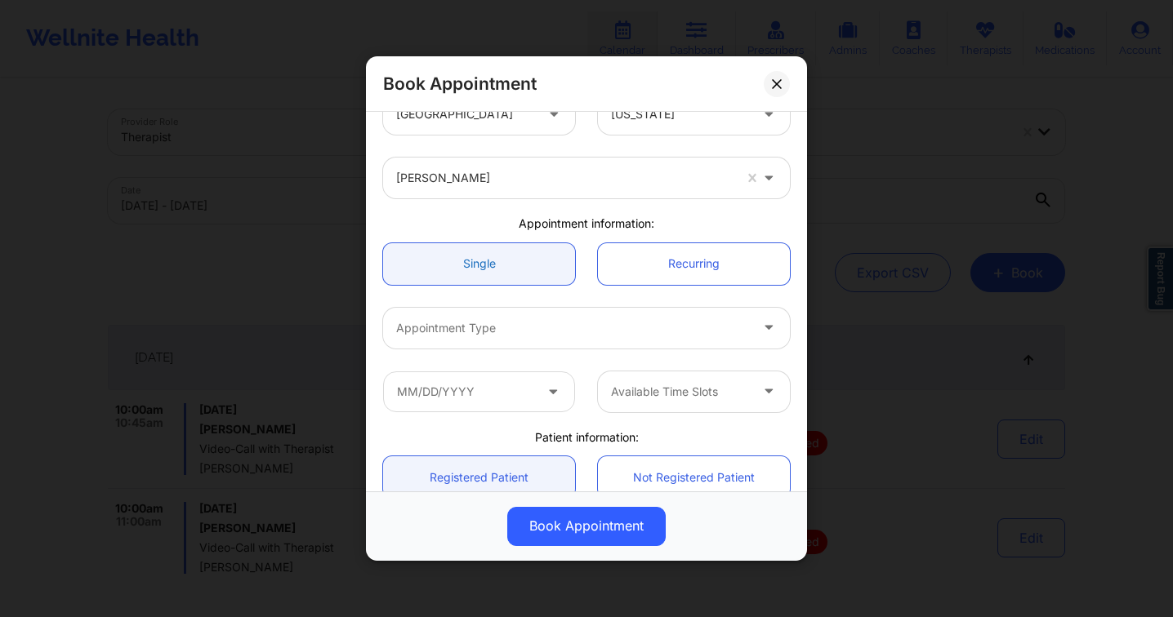
scroll to position [0, 0]
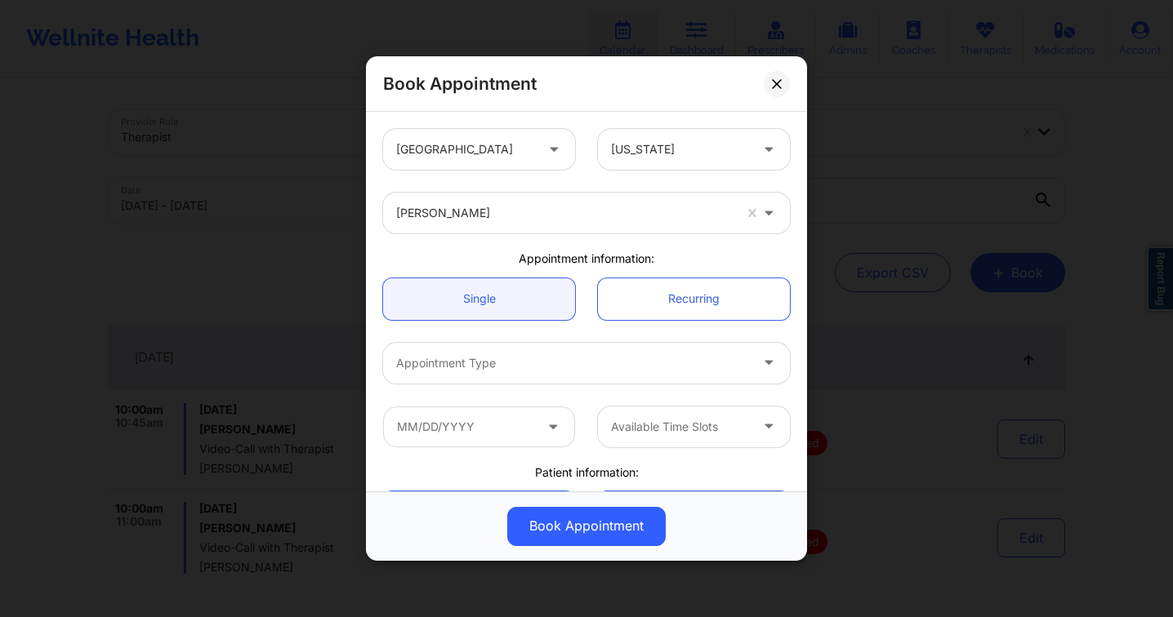
click at [482, 367] on div at bounding box center [572, 364] width 353 height 20
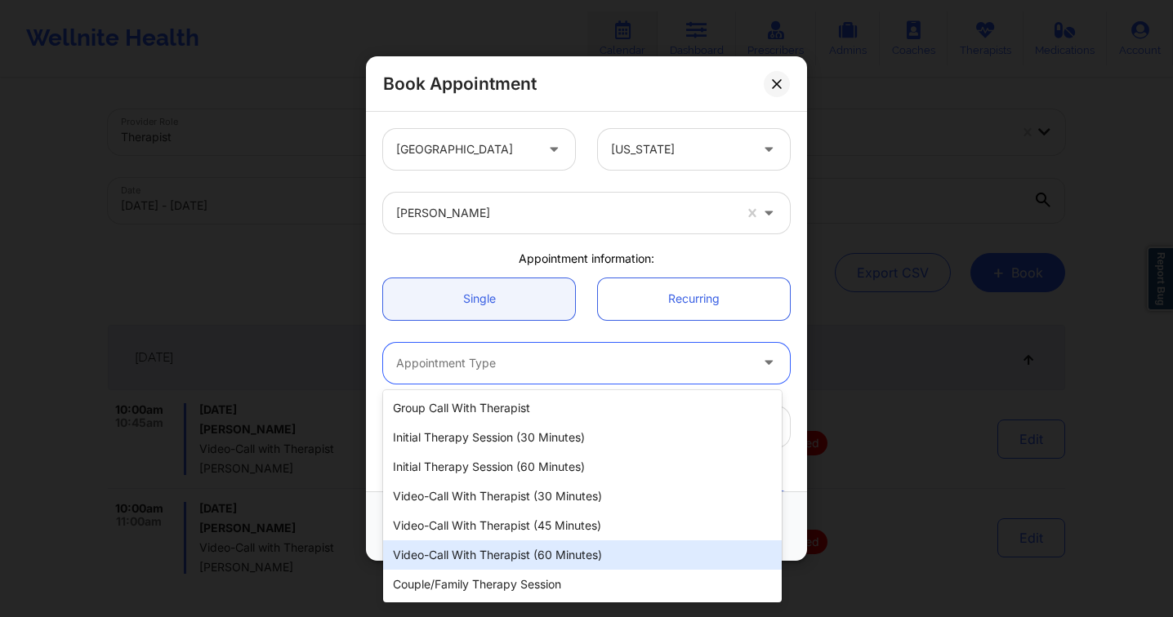
click at [580, 547] on div "Video-Call with Therapist (60 minutes)" at bounding box center [582, 555] width 398 height 29
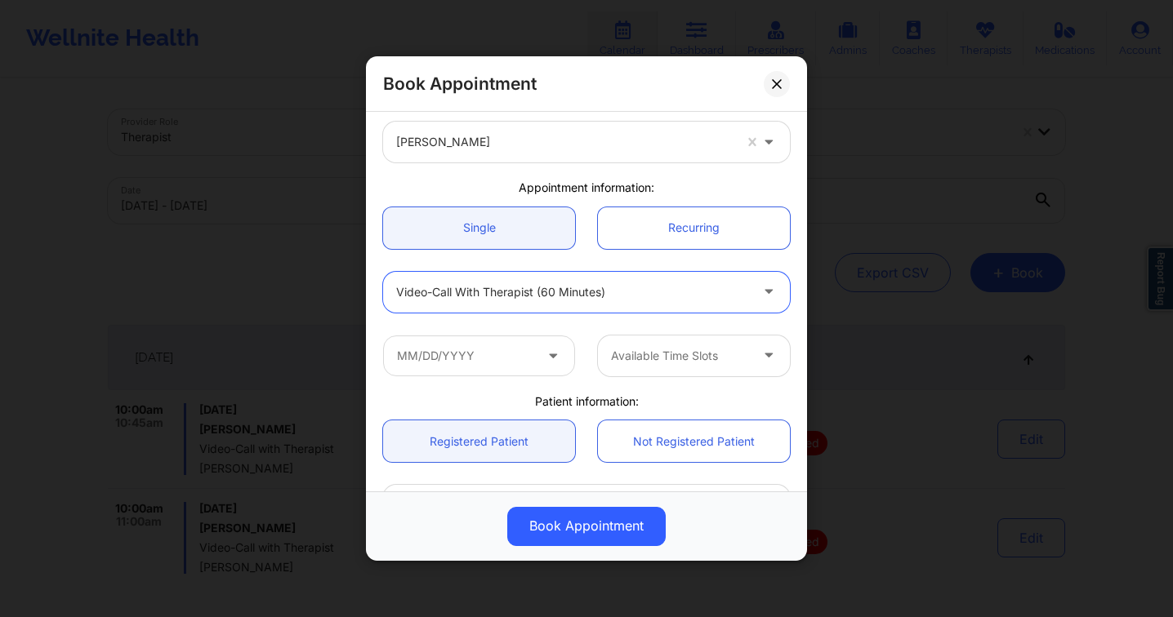
scroll to position [117, 0]
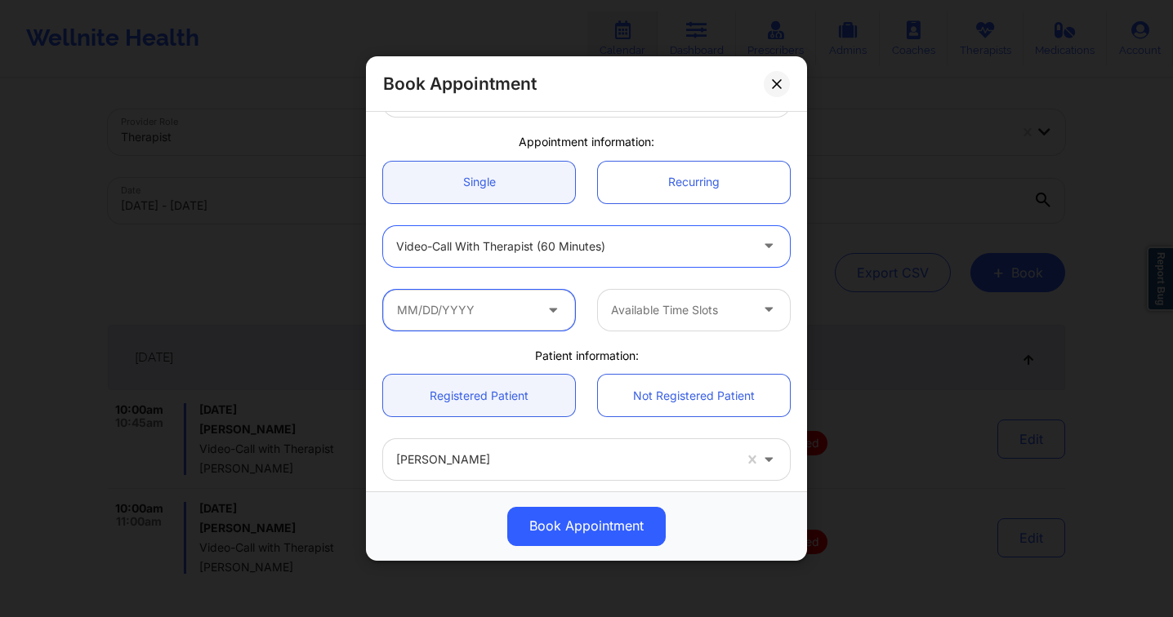
click at [483, 298] on input "text" at bounding box center [479, 310] width 192 height 41
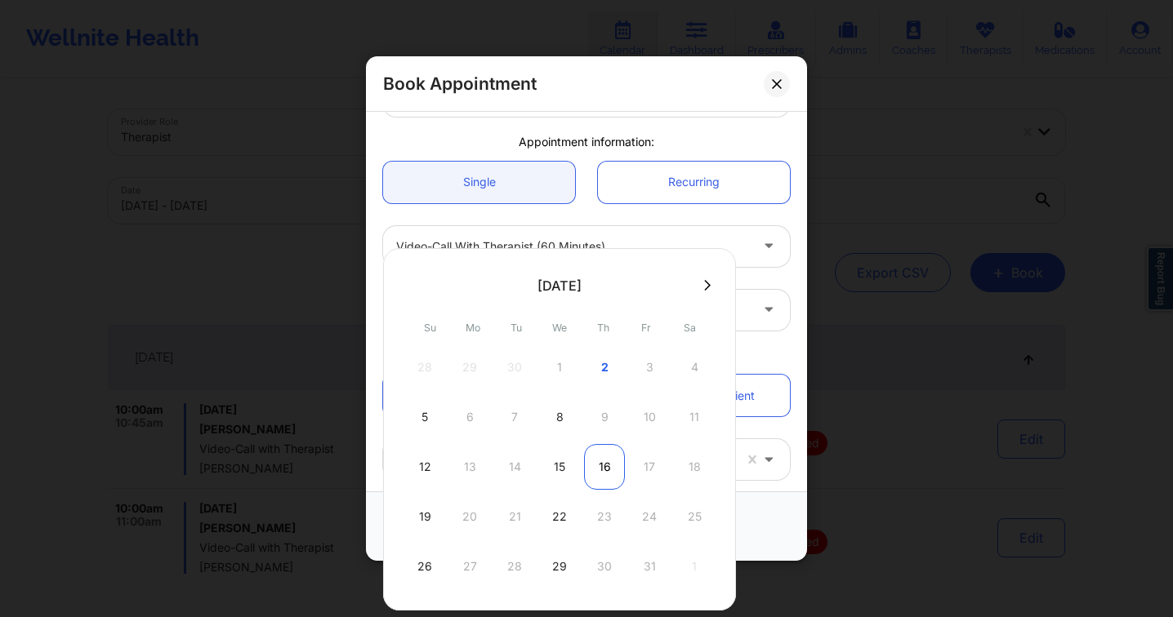
click at [613, 469] on div "16" at bounding box center [604, 467] width 41 height 46
type input "[DATE]"
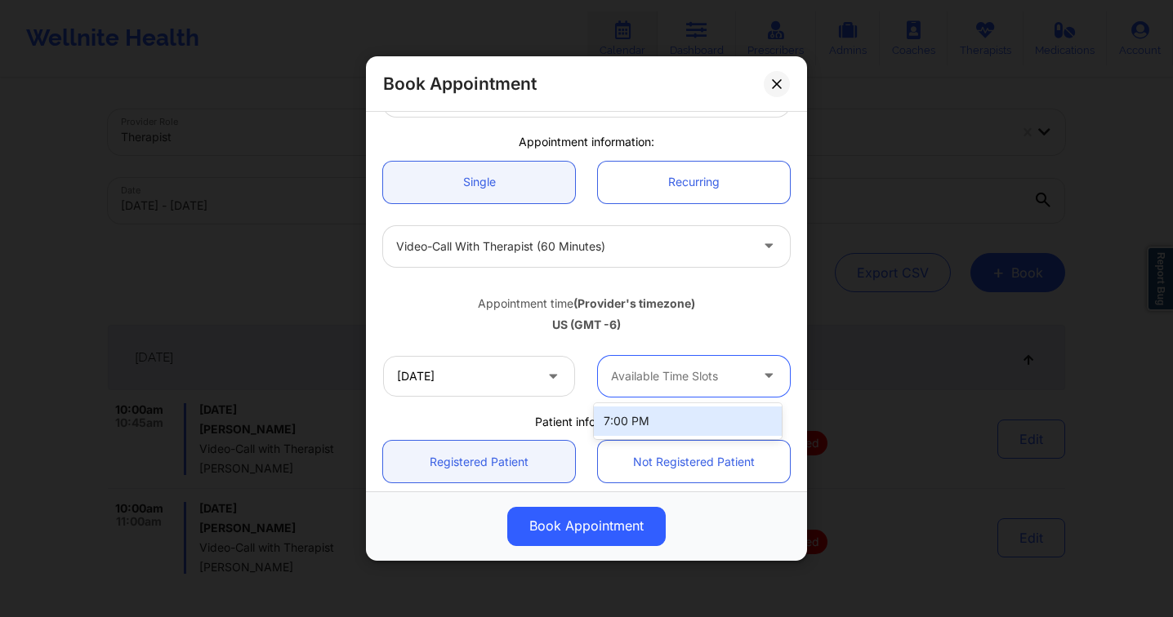
click at [686, 357] on div "Available Time Slots" at bounding box center [674, 376] width 153 height 41
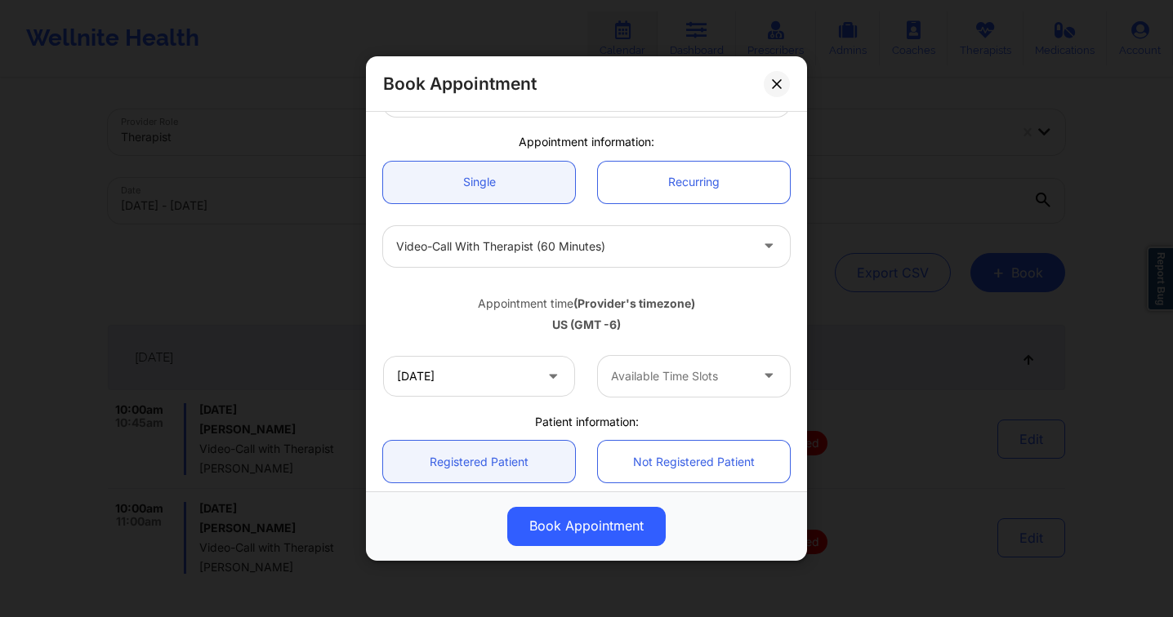
click at [639, 339] on div "Appointment time (Provider's timezone) [GEOGRAPHIC_DATA] (GMT -6)" at bounding box center [586, 311] width 429 height 66
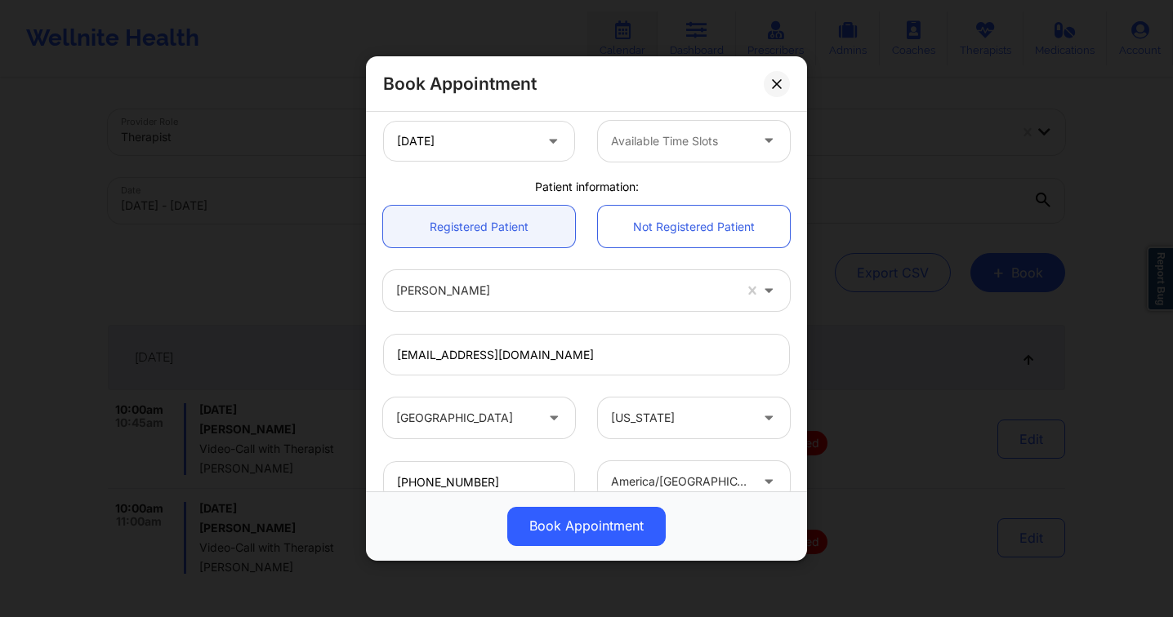
scroll to position [380, 0]
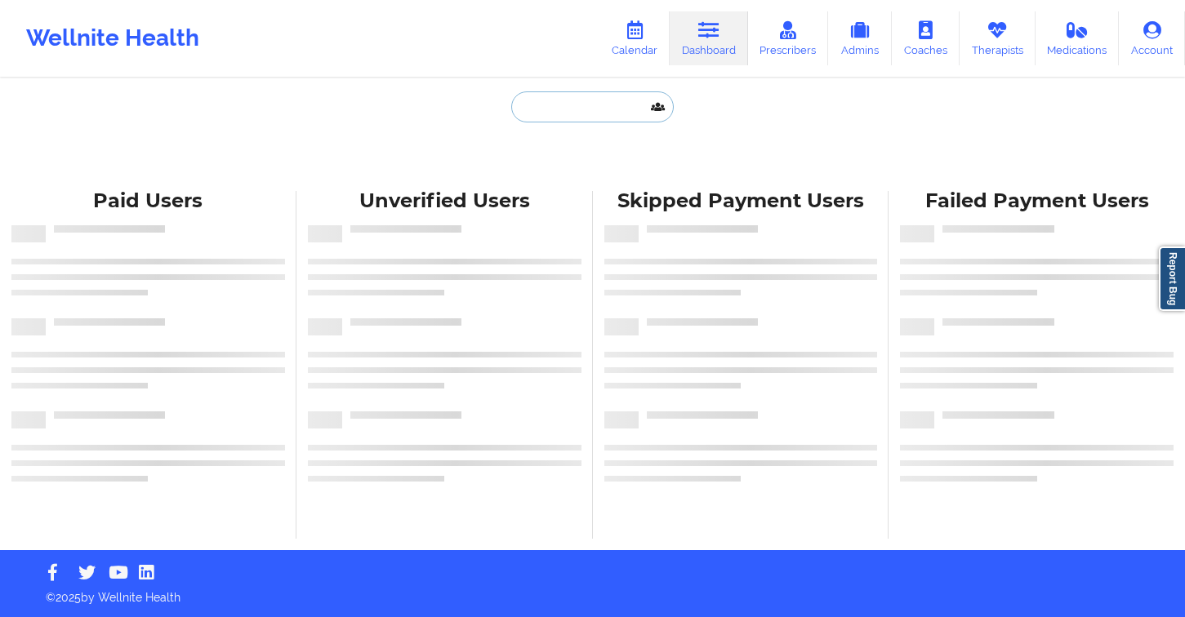
click at [573, 93] on input "text" at bounding box center [592, 106] width 162 height 31
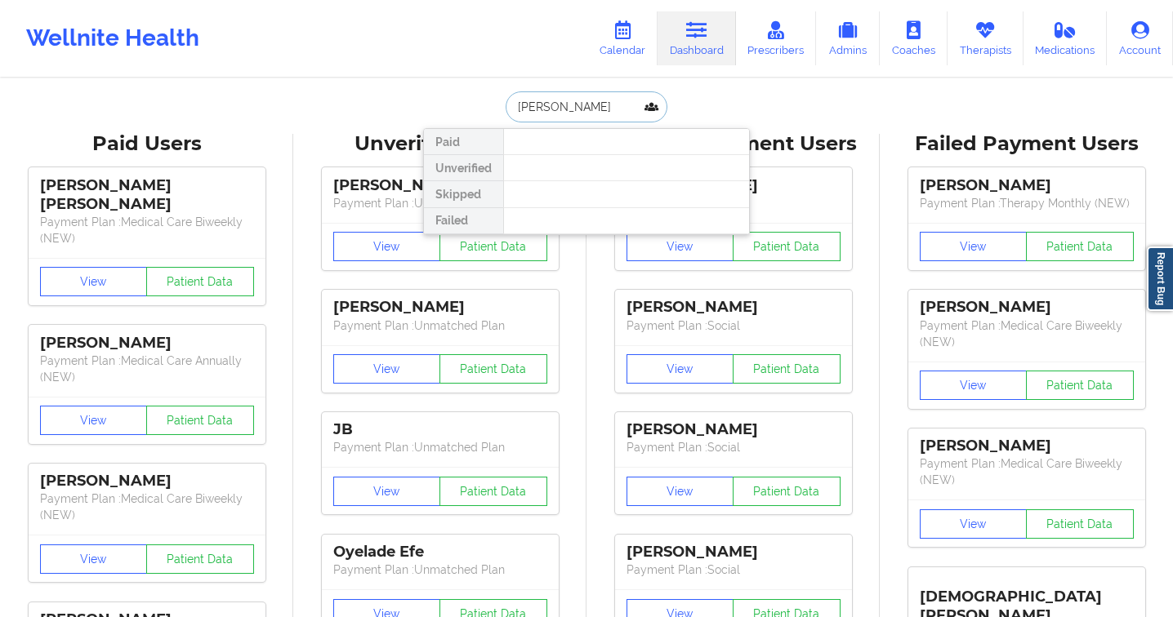
click at [581, 112] on input "john ando" at bounding box center [586, 106] width 162 height 31
type input "andoh"
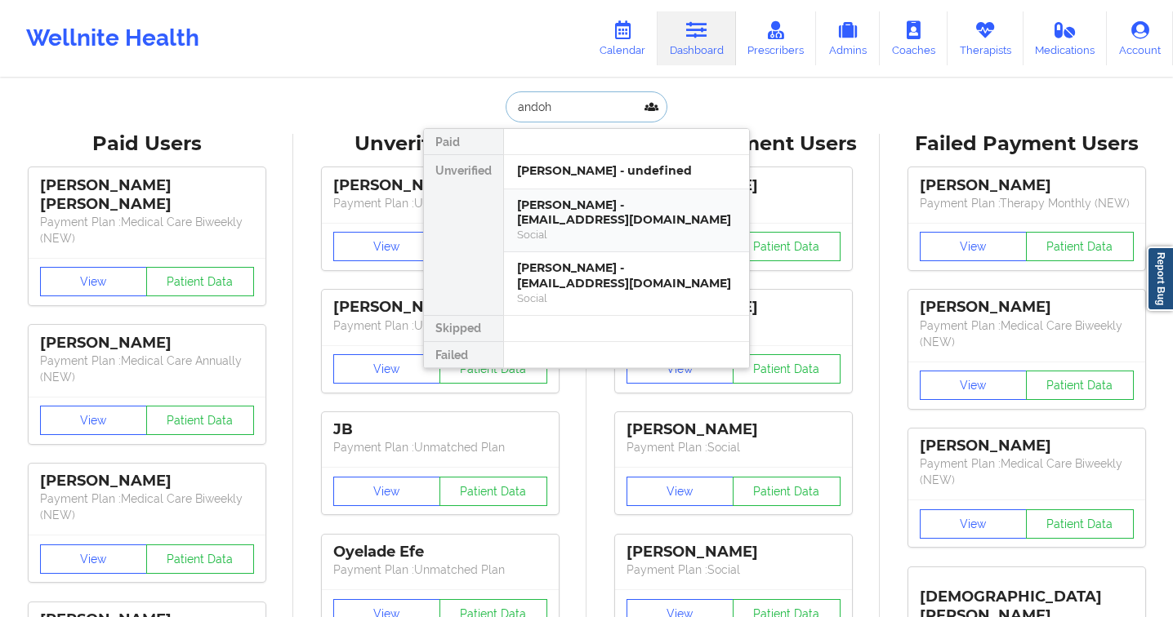
click at [655, 216] on div "John E. Andoh - johnandoh56@gmail.com" at bounding box center [626, 213] width 219 height 30
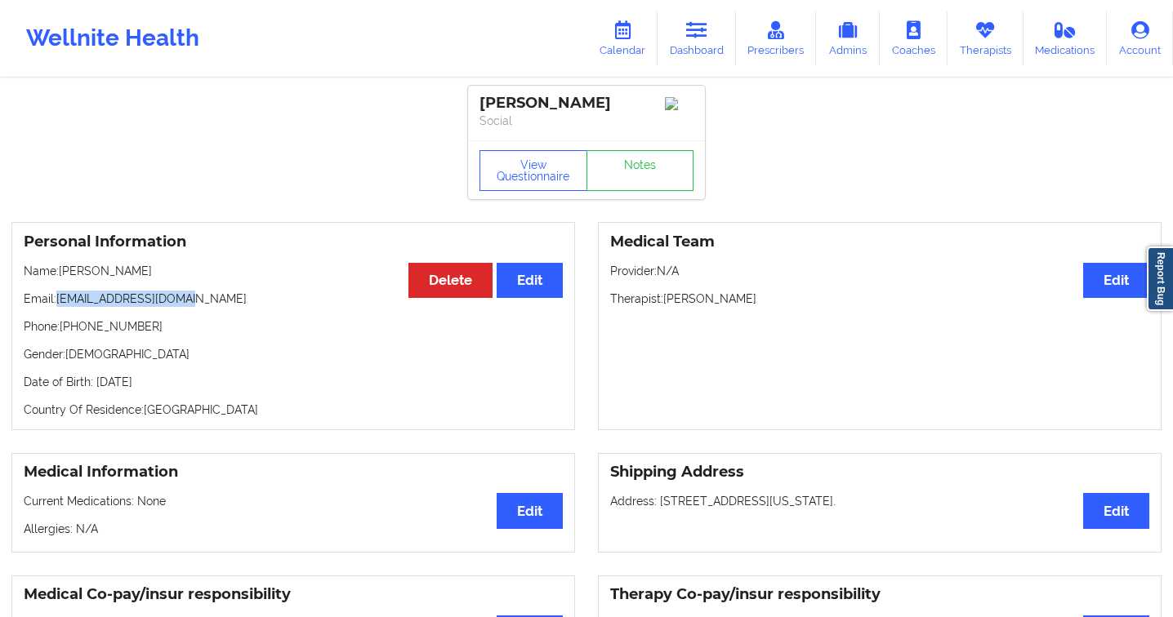
drag, startPoint x: 198, startPoint y: 306, endPoint x: 57, endPoint y: 309, distance: 140.5
click at [57, 307] on p "Email: johnandoh56@gmail.com" at bounding box center [293, 299] width 539 height 16
copy p "[EMAIL_ADDRESS][DOMAIN_NAME]"
